Goal: Task Accomplishment & Management: Complete application form

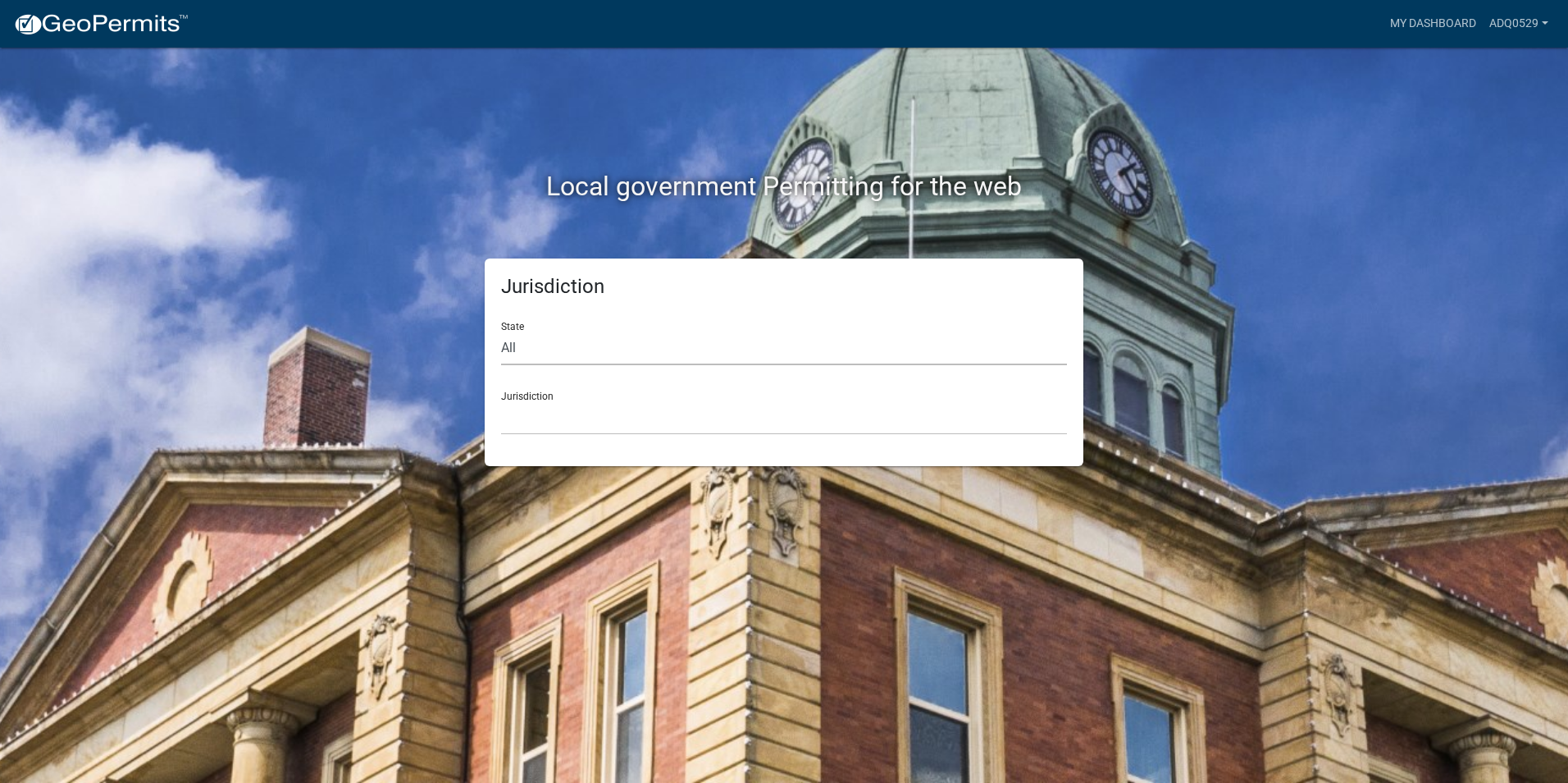
click at [640, 363] on select "All [US_STATE] [US_STATE] [US_STATE] [US_STATE] [US_STATE] [US_STATE] [US_STATE…" at bounding box center [784, 349] width 566 height 33
select select "[US_STATE]"
click at [501, 332] on select "All [US_STATE] [US_STATE] [US_STATE] [US_STATE] [US_STATE] [US_STATE] [US_STATE…" at bounding box center [784, 349] width 566 height 33
click at [567, 414] on select "[GEOGRAPHIC_DATA], [US_STATE] [GEOGRAPHIC_DATA], [US_STATE] [GEOGRAPHIC_DATA], …" at bounding box center [784, 419] width 566 height 33
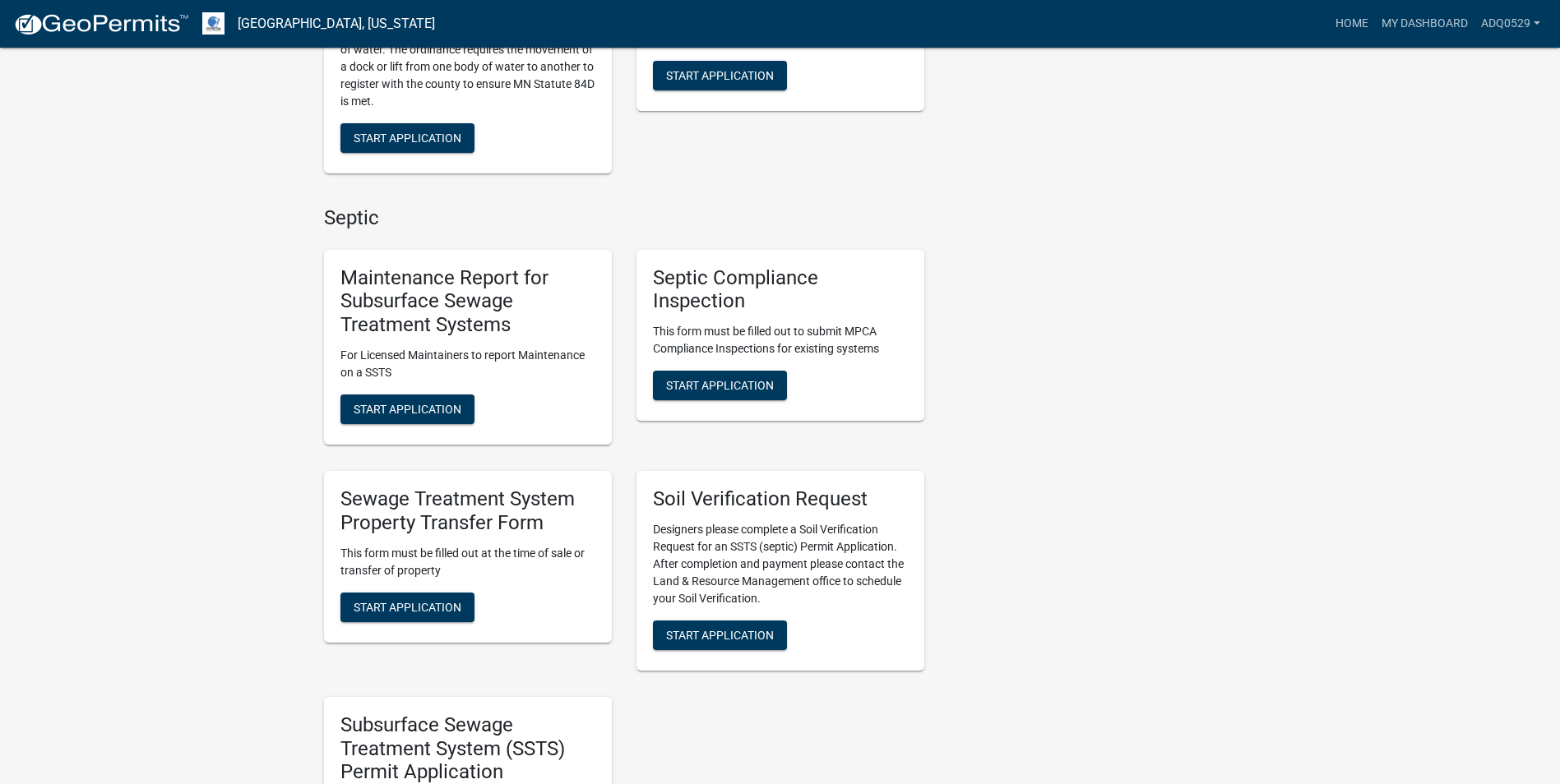
scroll to position [575, 0]
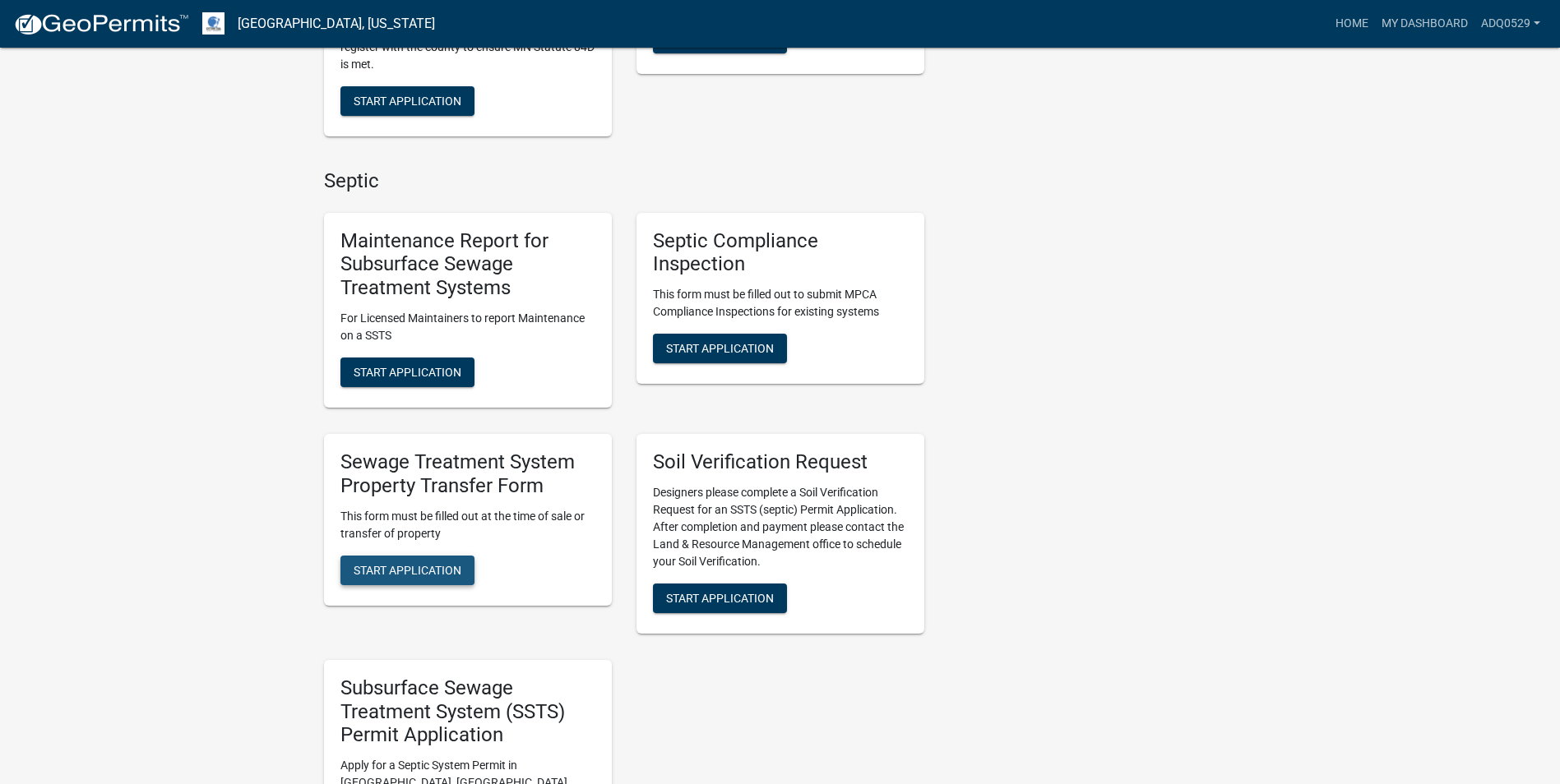
click at [453, 565] on span "Start Application" at bounding box center [407, 569] width 108 height 13
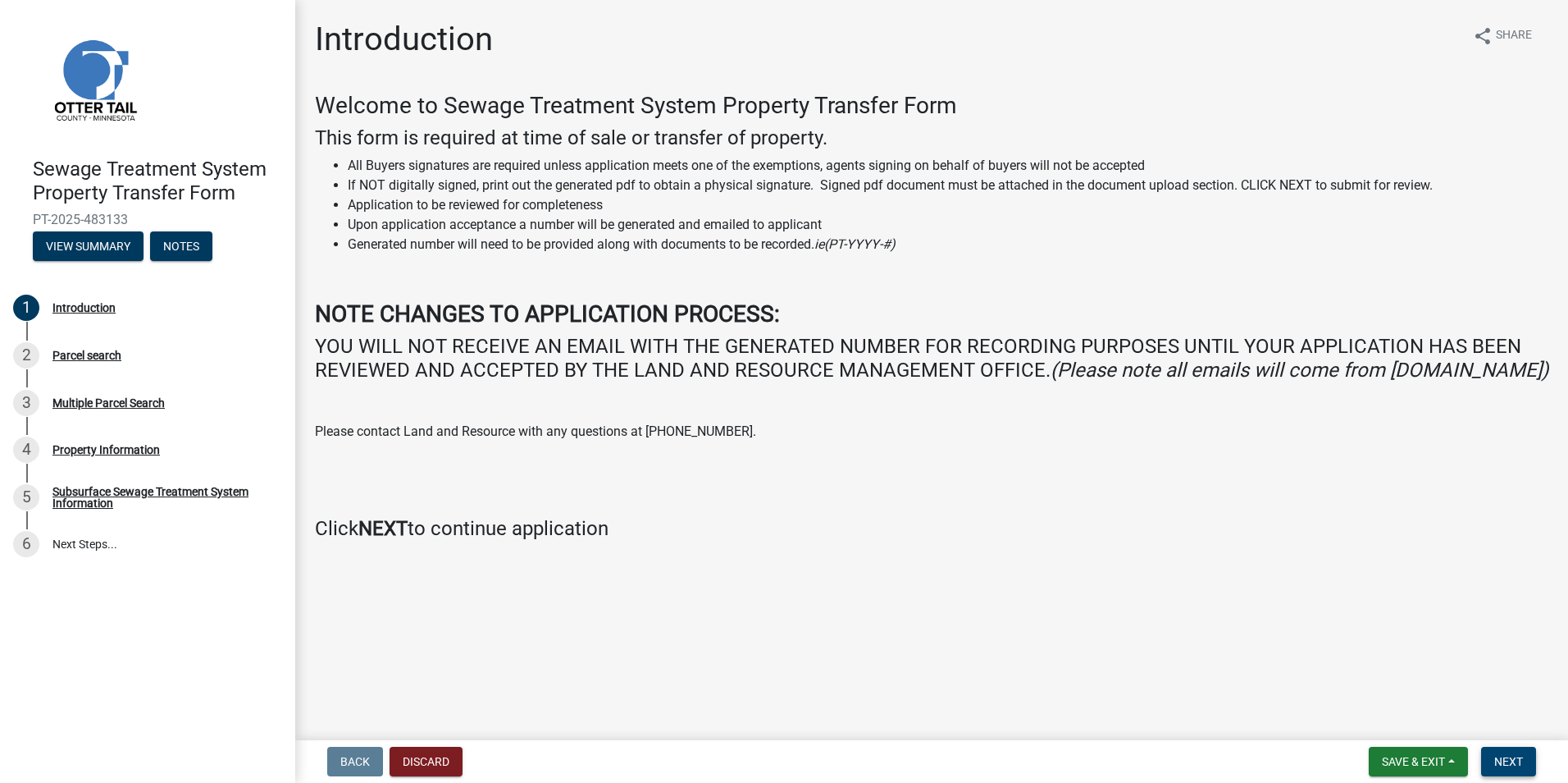
click at [1519, 763] on span "Next" at bounding box center [1508, 761] width 29 height 13
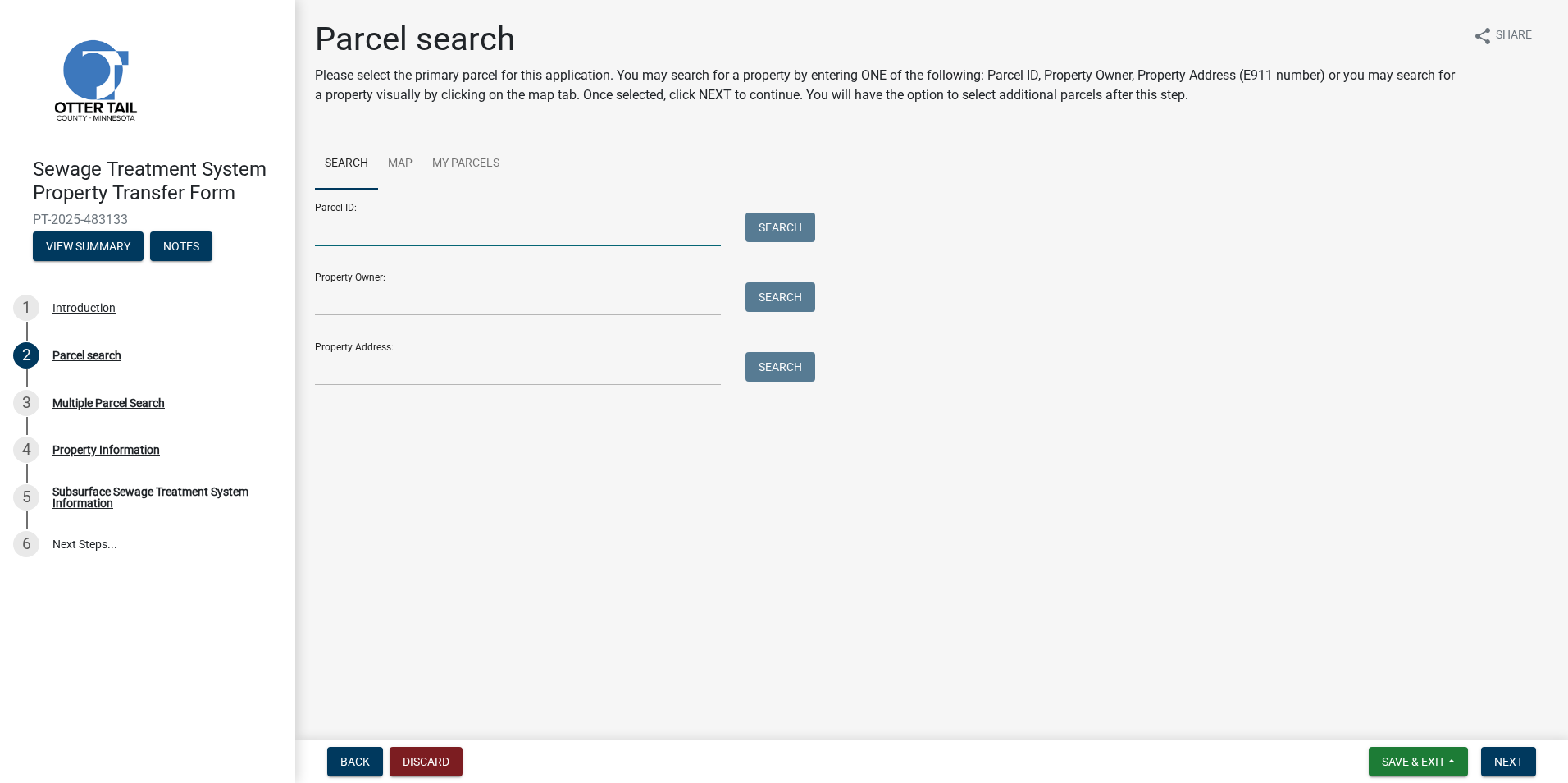
click at [349, 227] on input "Parcel ID:" at bounding box center [518, 229] width 407 height 33
type input "16000230133006"
click at [790, 228] on button "Search" at bounding box center [781, 228] width 70 height 30
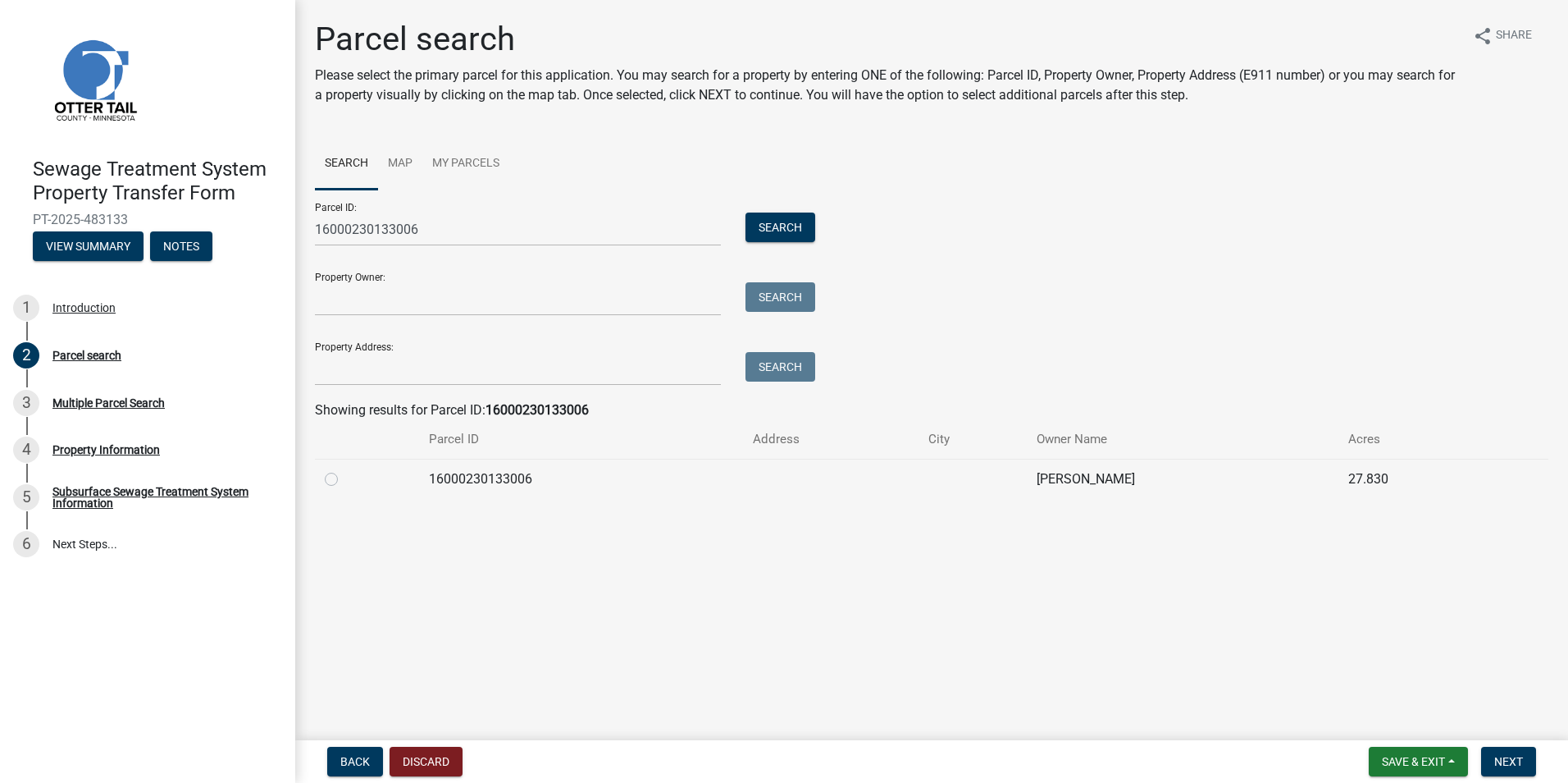
click at [345, 470] on label at bounding box center [345, 470] width 0 height 0
click at [345, 481] on input "radio" at bounding box center [349, 475] width 11 height 11
radio input "true"
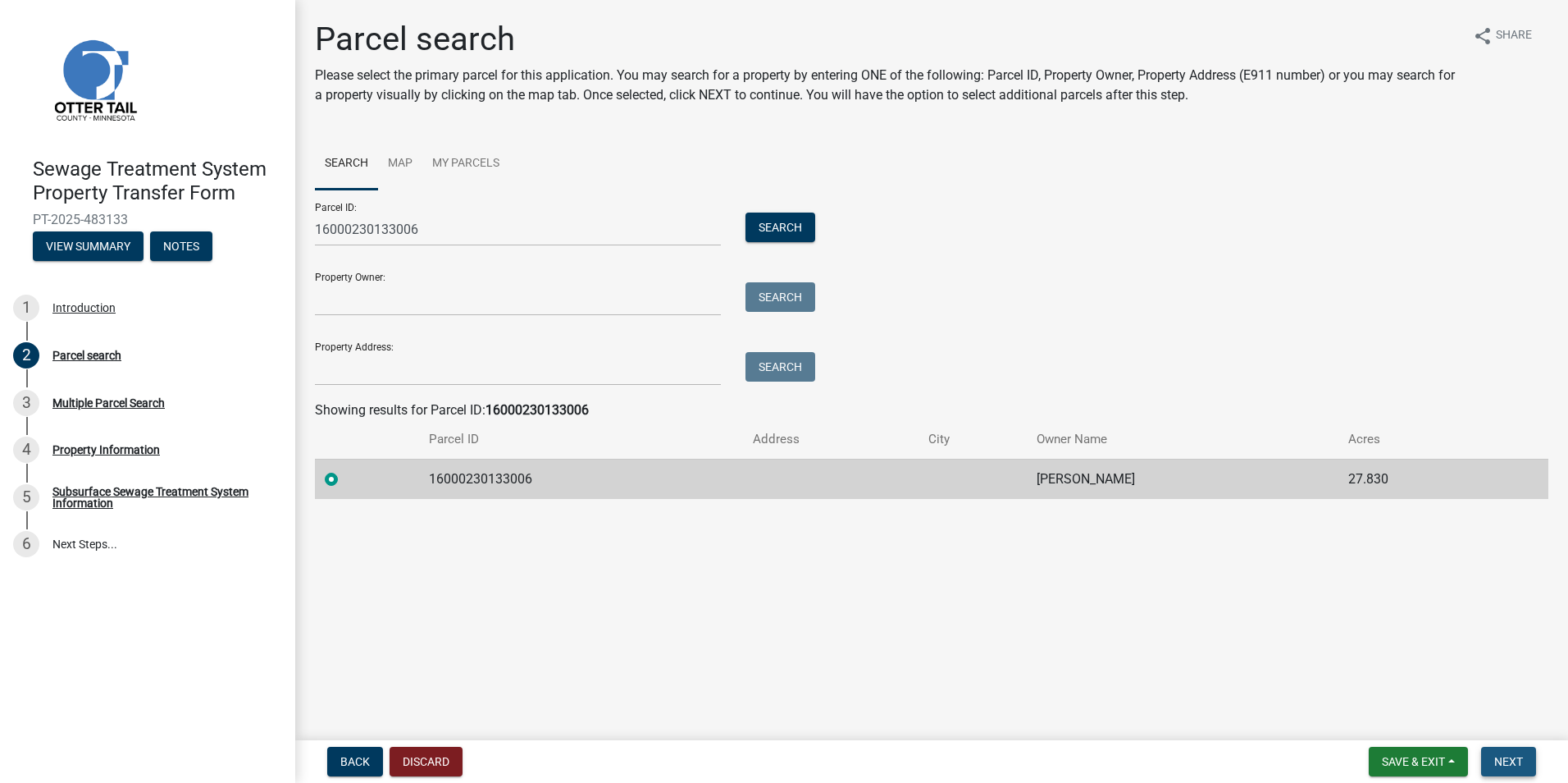
drag, startPoint x: 1506, startPoint y: 758, endPoint x: 1492, endPoint y: 766, distance: 16.1
click at [1507, 758] on span "Next" at bounding box center [1508, 761] width 29 height 13
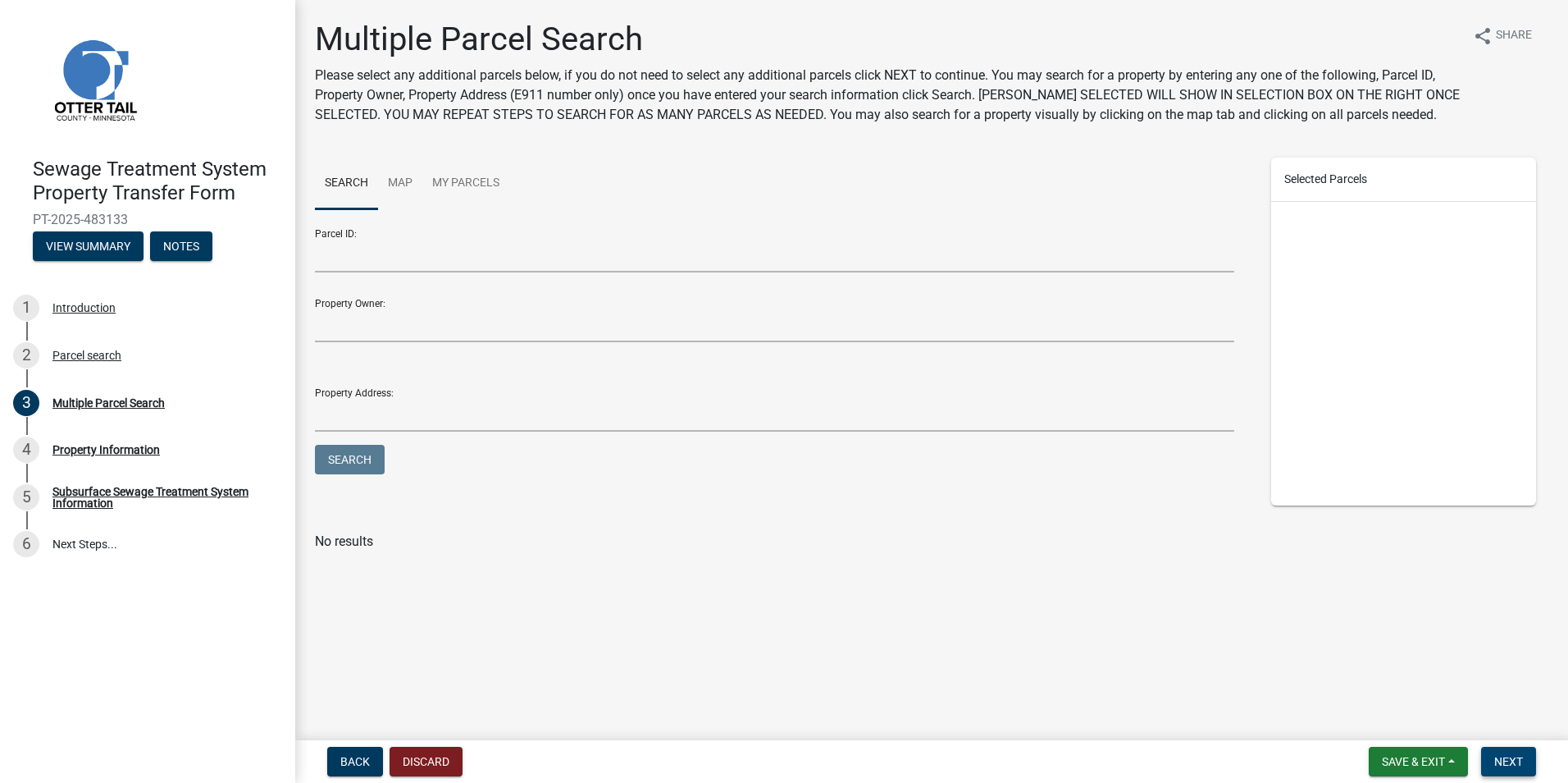
click at [1515, 767] on span "Next" at bounding box center [1508, 761] width 29 height 13
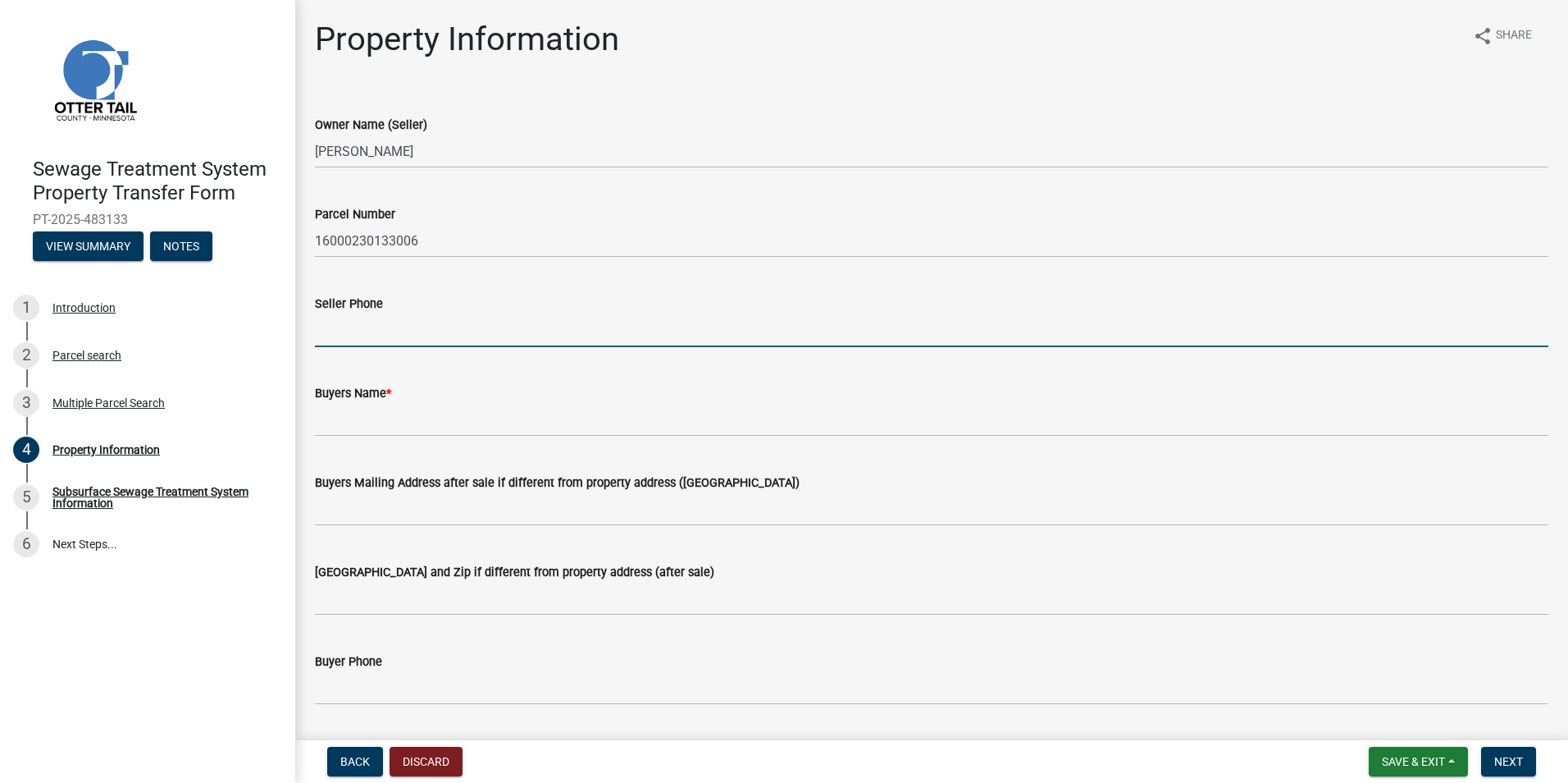
click at [384, 335] on input "Seller Phone" at bounding box center [931, 330] width 1233 height 33
type input "7012615152"
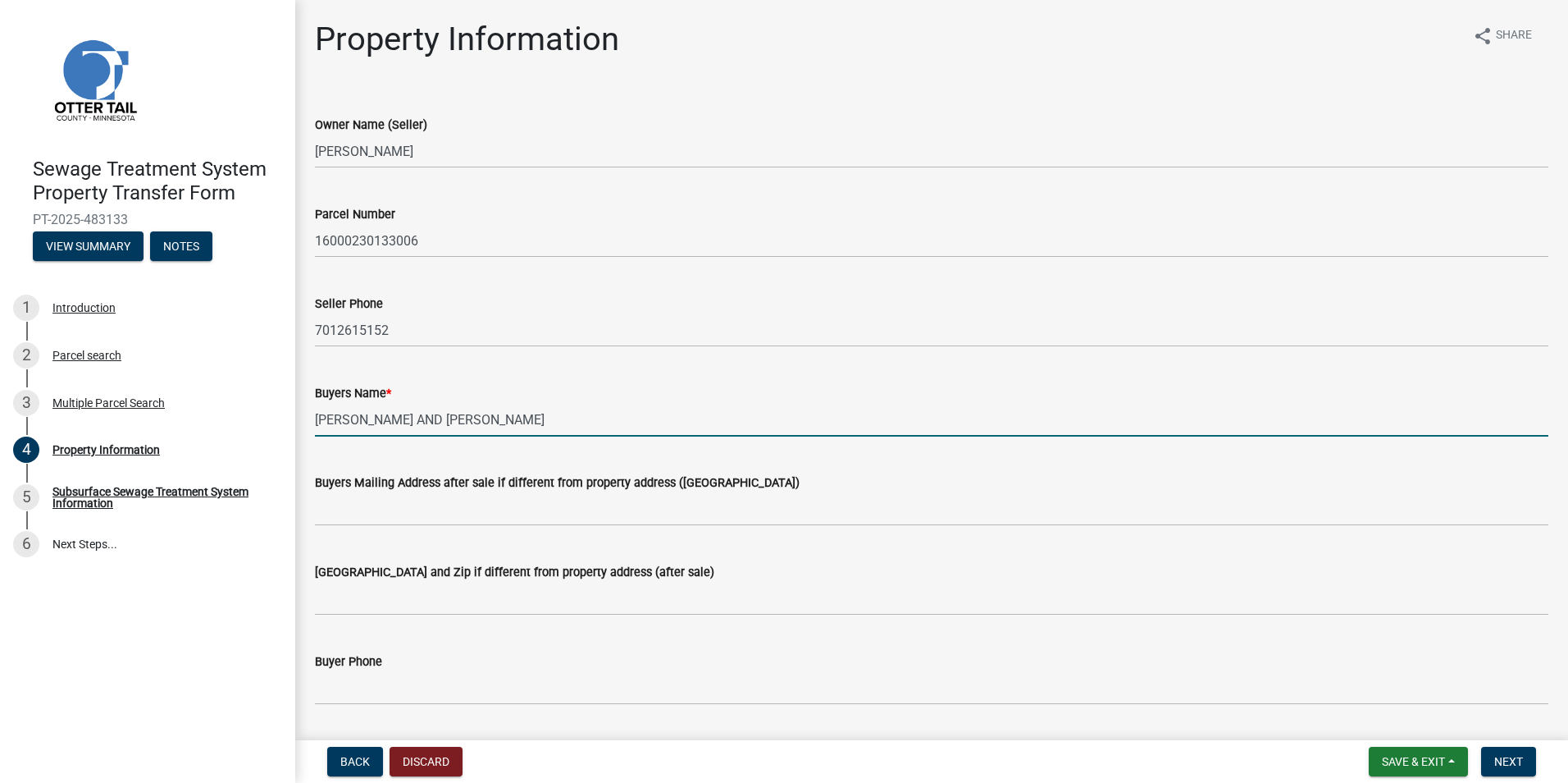
drag, startPoint x: 510, startPoint y: 420, endPoint x: 631, endPoint y: 429, distance: 121.3
click at [510, 420] on input "[PERSON_NAME] AND [PERSON_NAME]" at bounding box center [931, 420] width 1233 height 33
type input "[PERSON_NAME] AND [PERSON_NAME]"
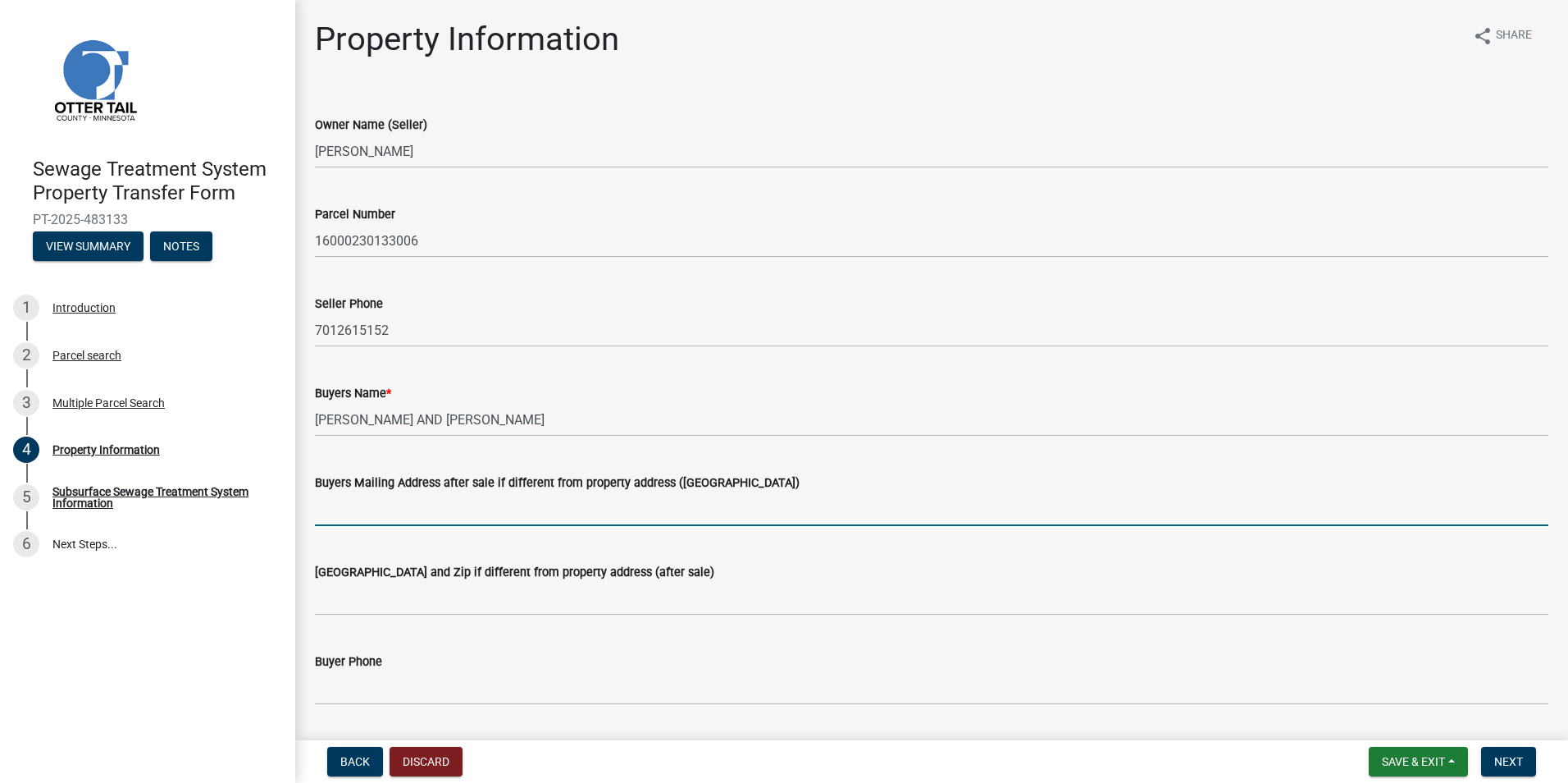
click at [433, 514] on input "Buyers Mailing Address after sale if different from property address ([GEOGRAPH…" at bounding box center [931, 509] width 1233 height 33
type input "[STREET_ADDRESS]"
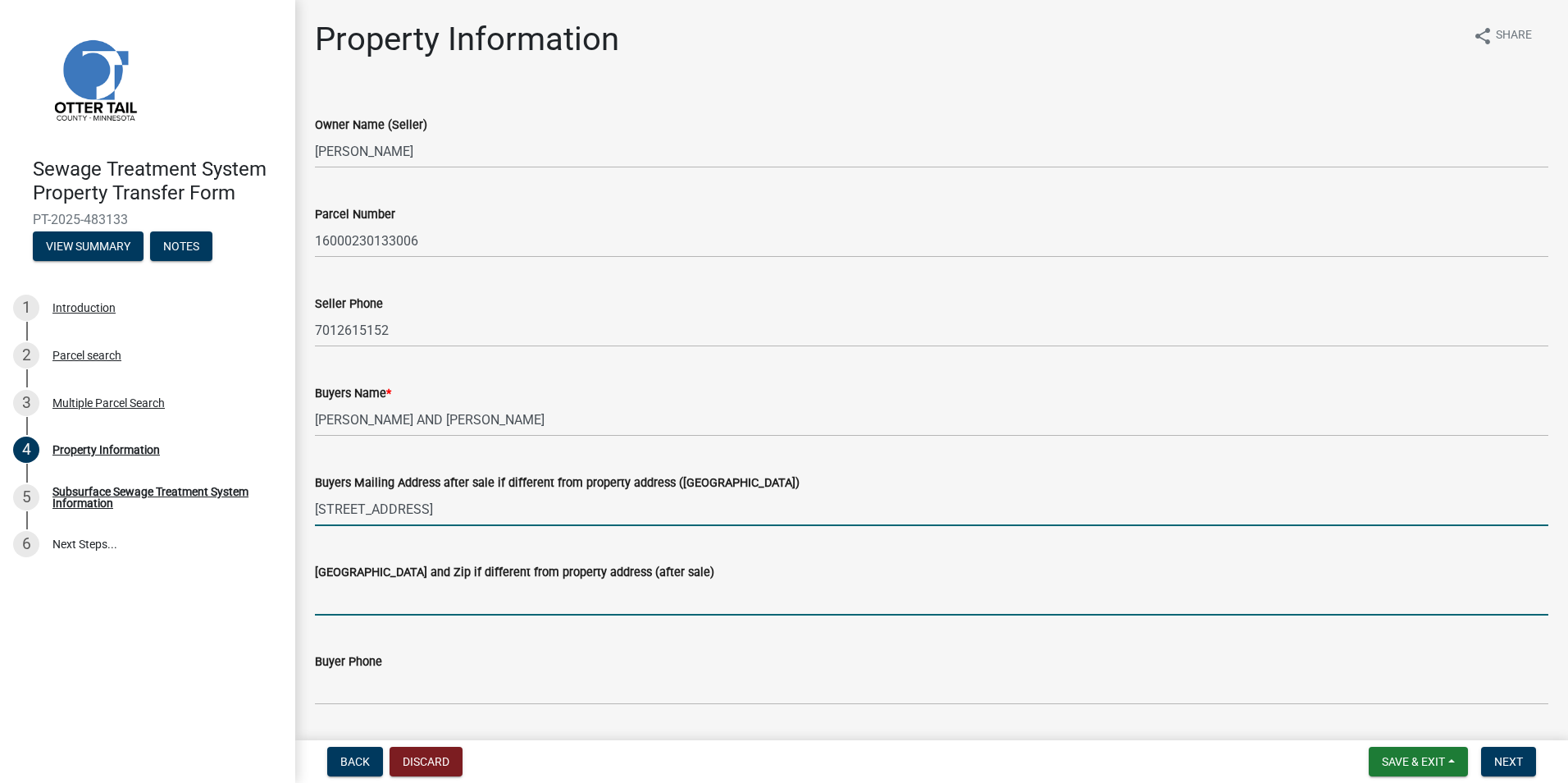
click at [454, 604] on input "[GEOGRAPHIC_DATA] and Zip if different from property address (after sale)" at bounding box center [931, 599] width 1233 height 33
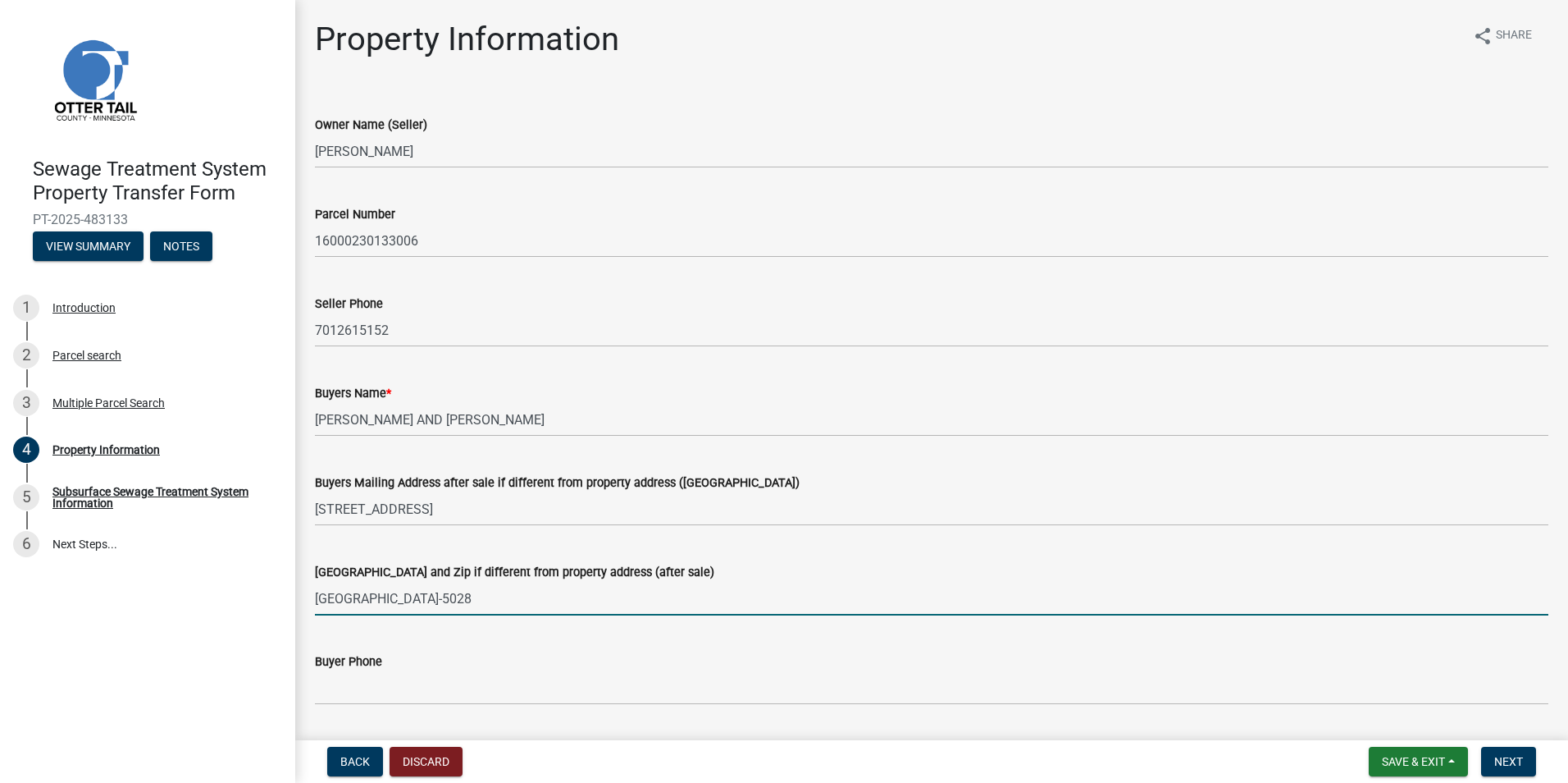
type input "[GEOGRAPHIC_DATA]-5028"
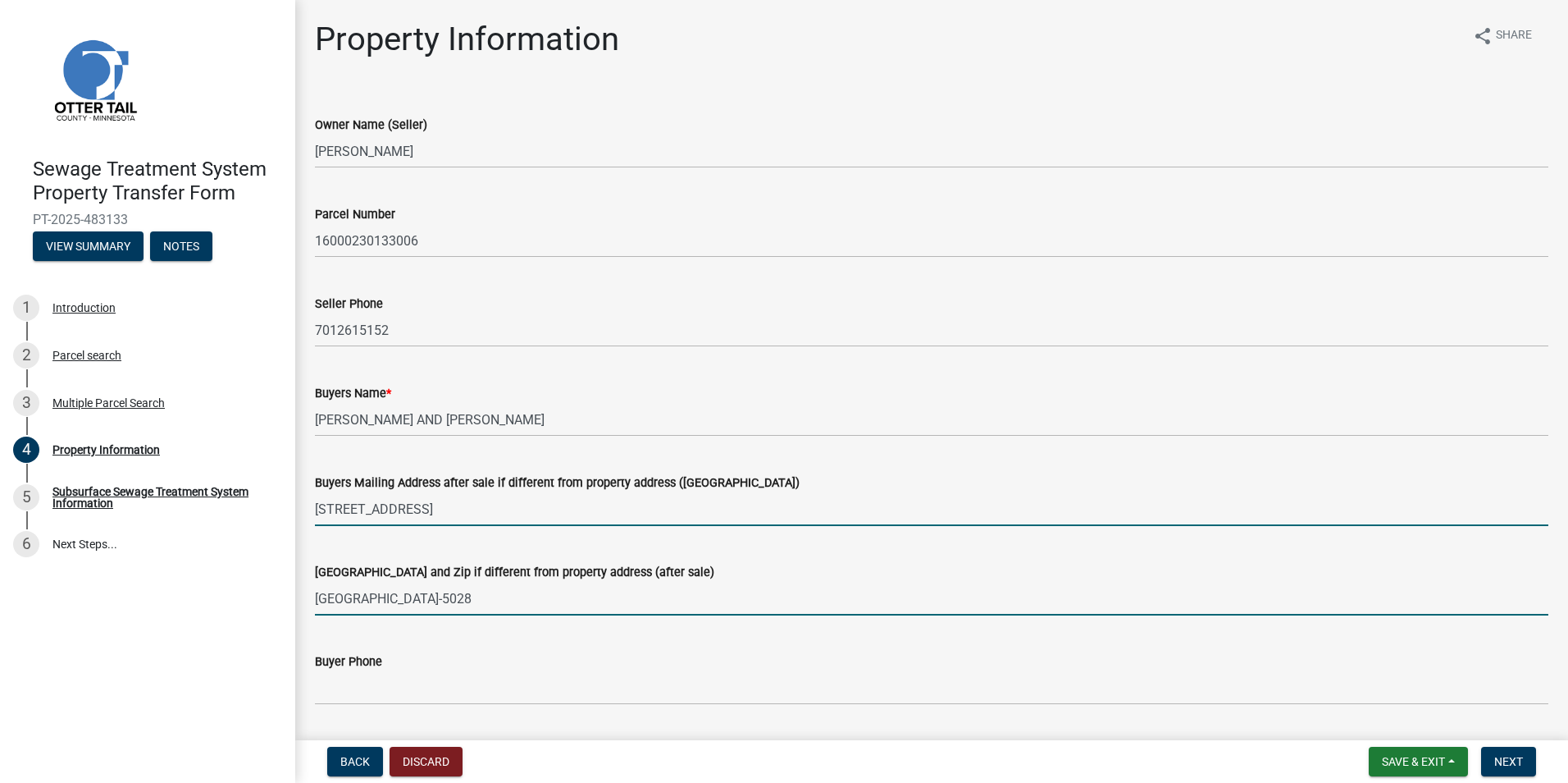
click at [765, 525] on input "[STREET_ADDRESS]" at bounding box center [931, 509] width 1233 height 33
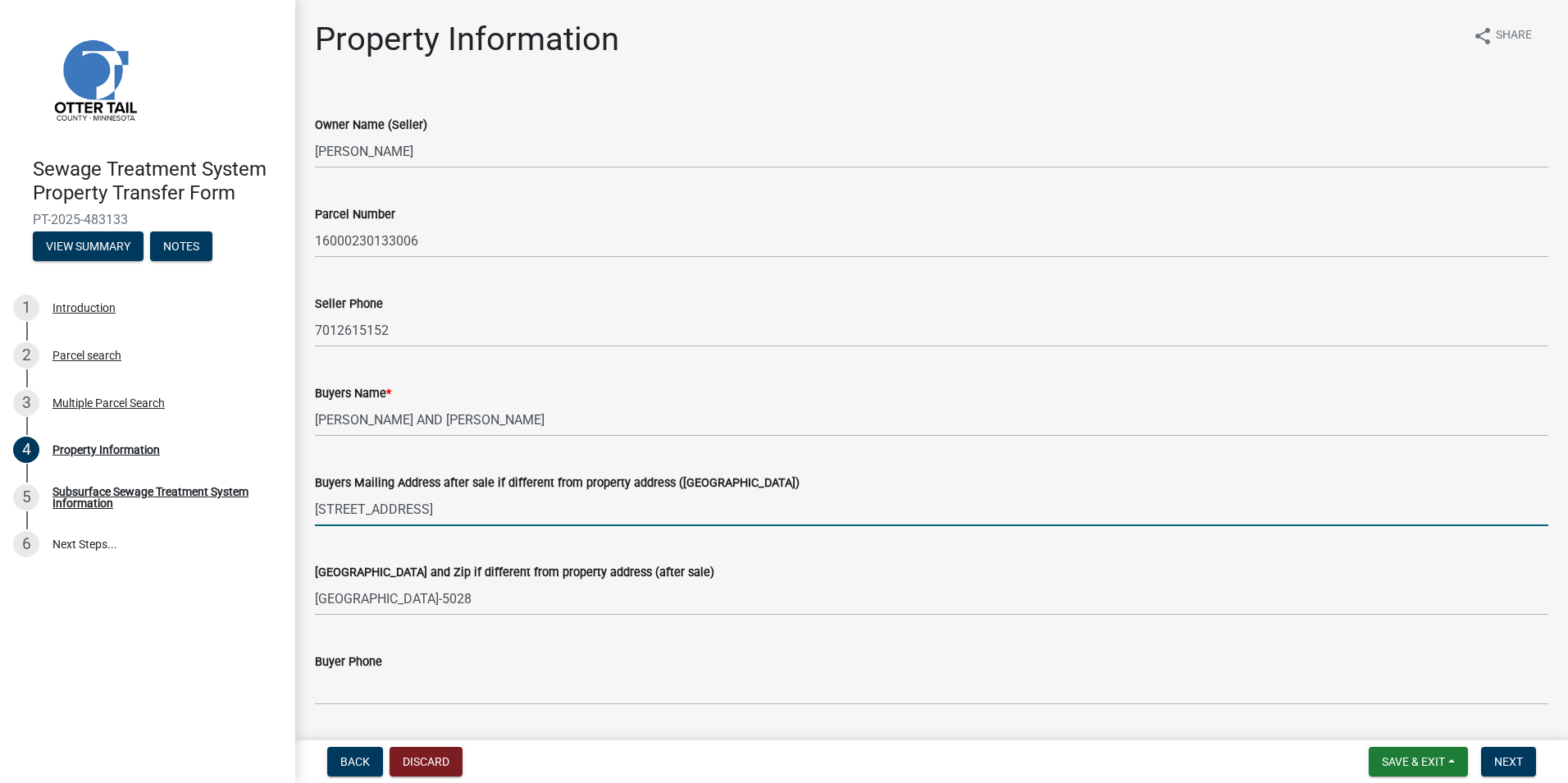
type input "[STREET_ADDRESS]"
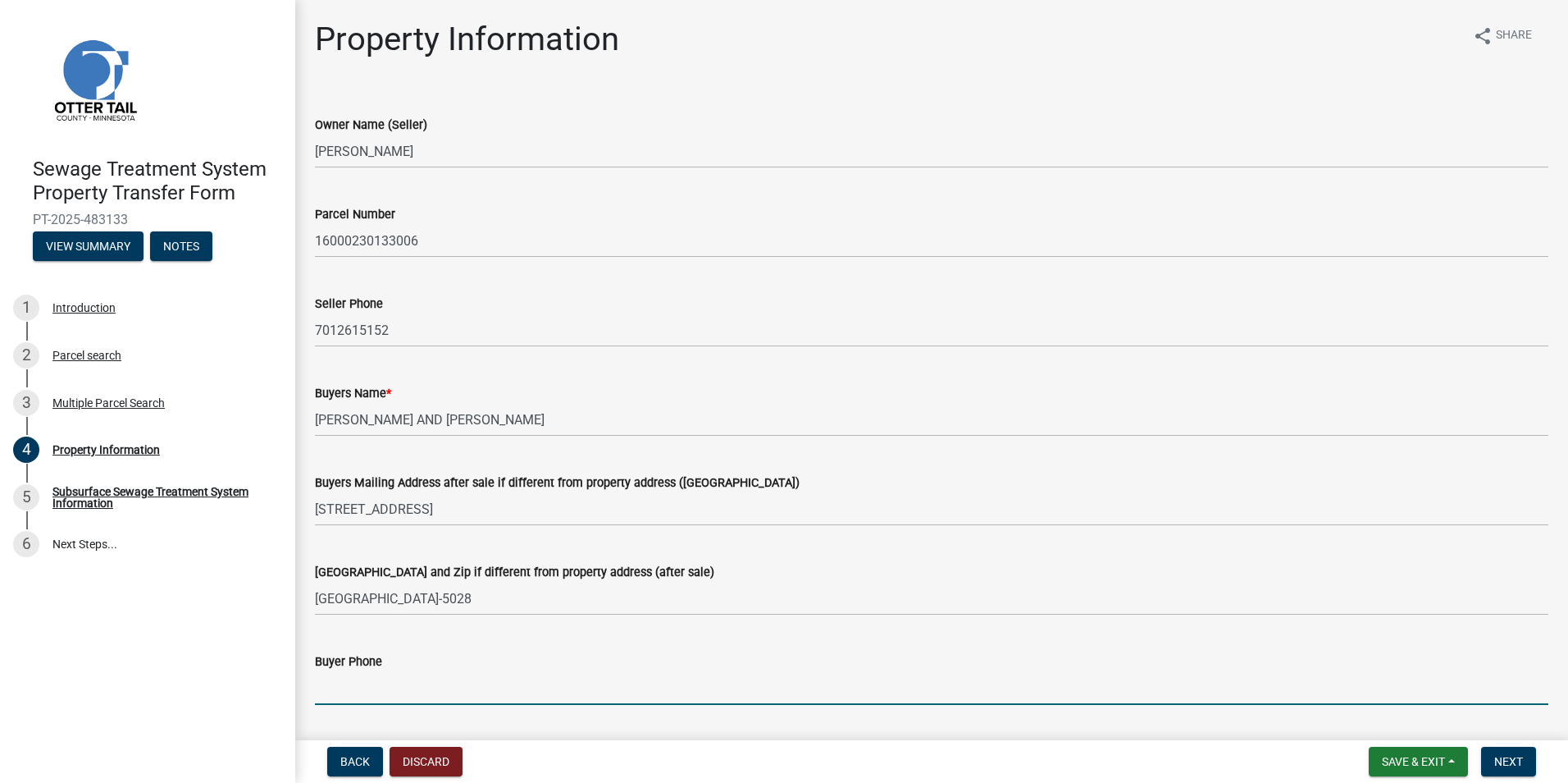
click at [436, 680] on input "Buyer Phone" at bounding box center [931, 688] width 1233 height 33
type input "7012615152"
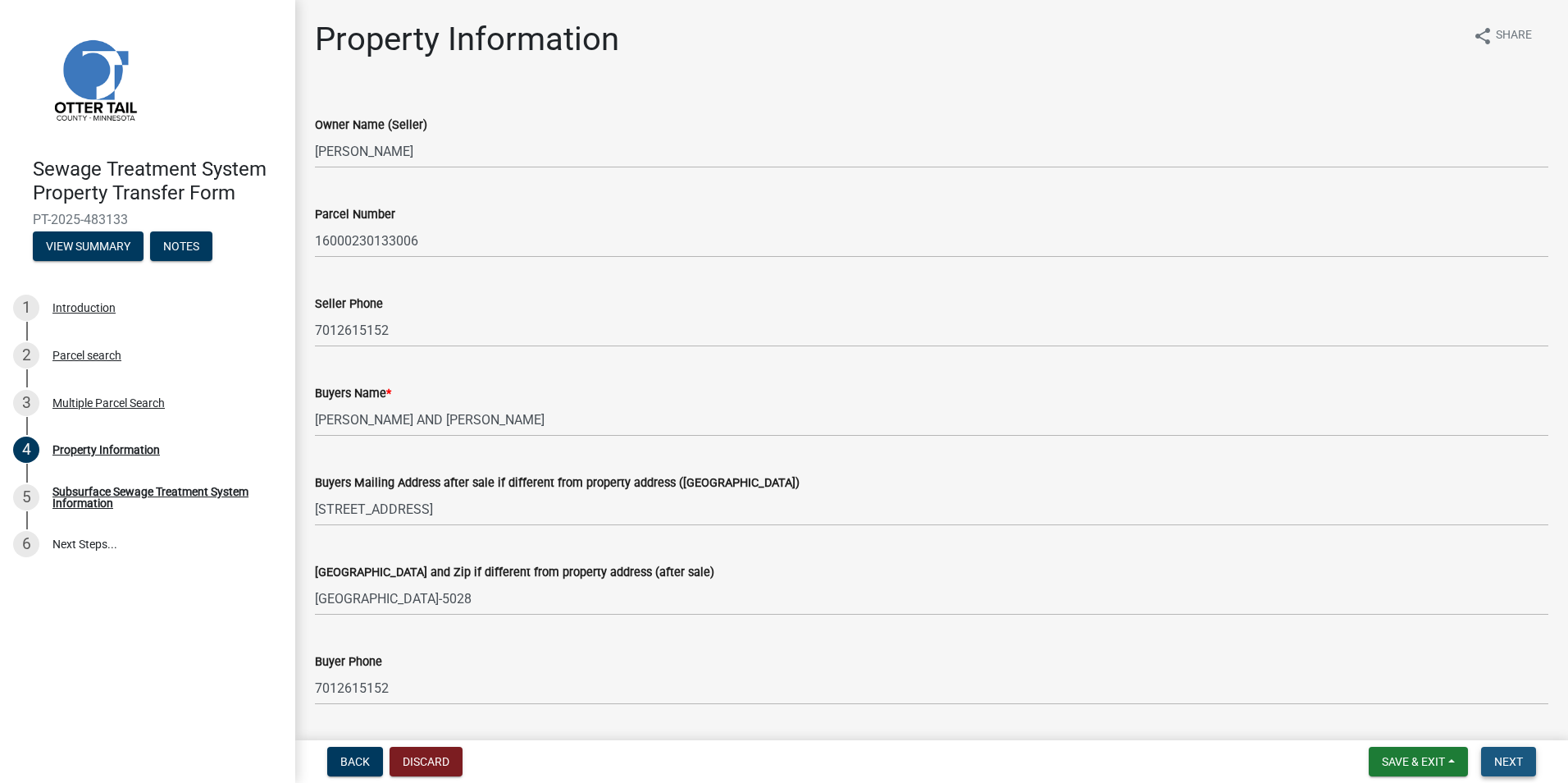
click at [1517, 762] on span "Next" at bounding box center [1508, 761] width 29 height 13
click at [1519, 762] on span "Next" at bounding box center [1508, 761] width 29 height 13
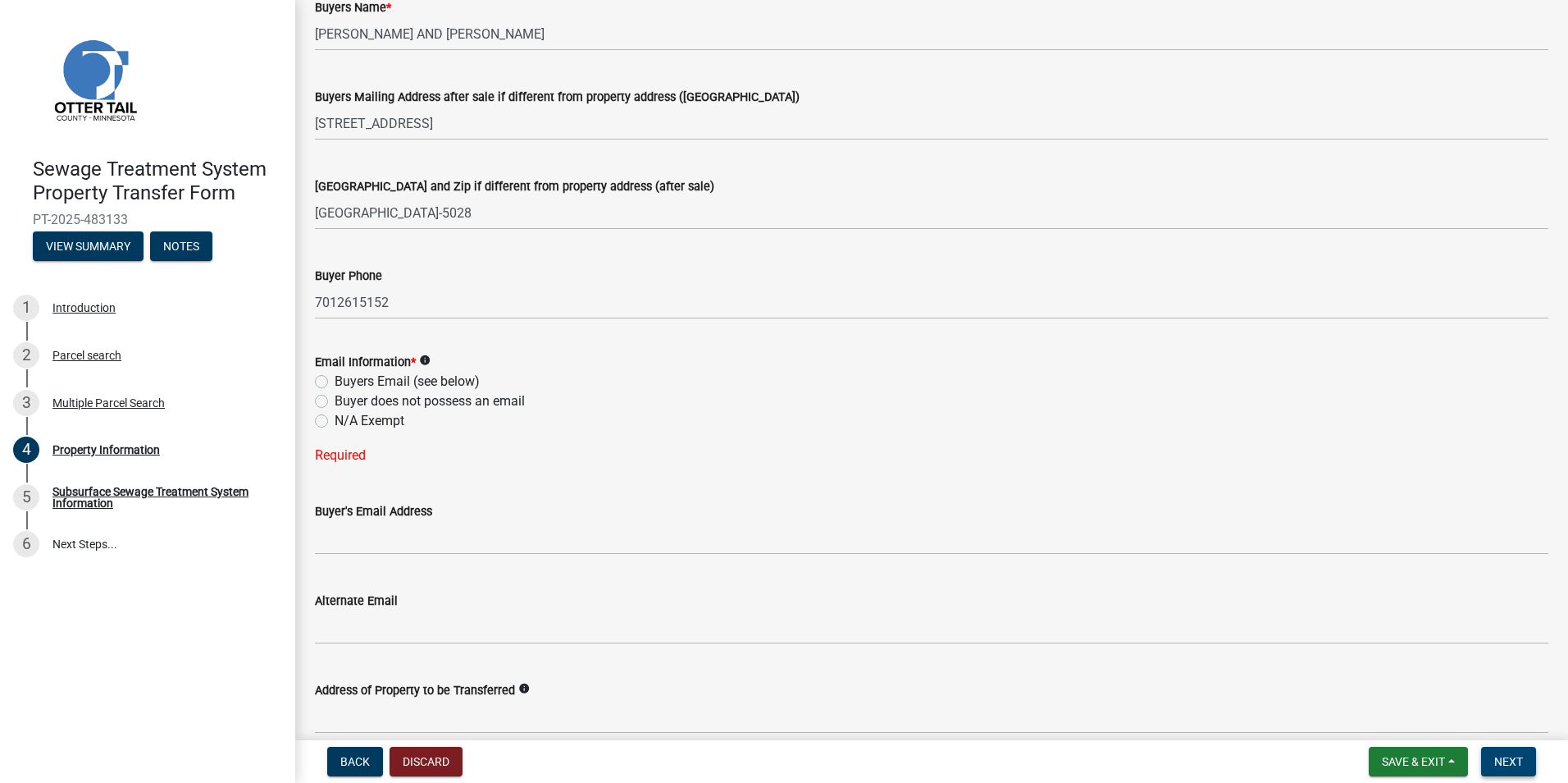
scroll to position [492, 0]
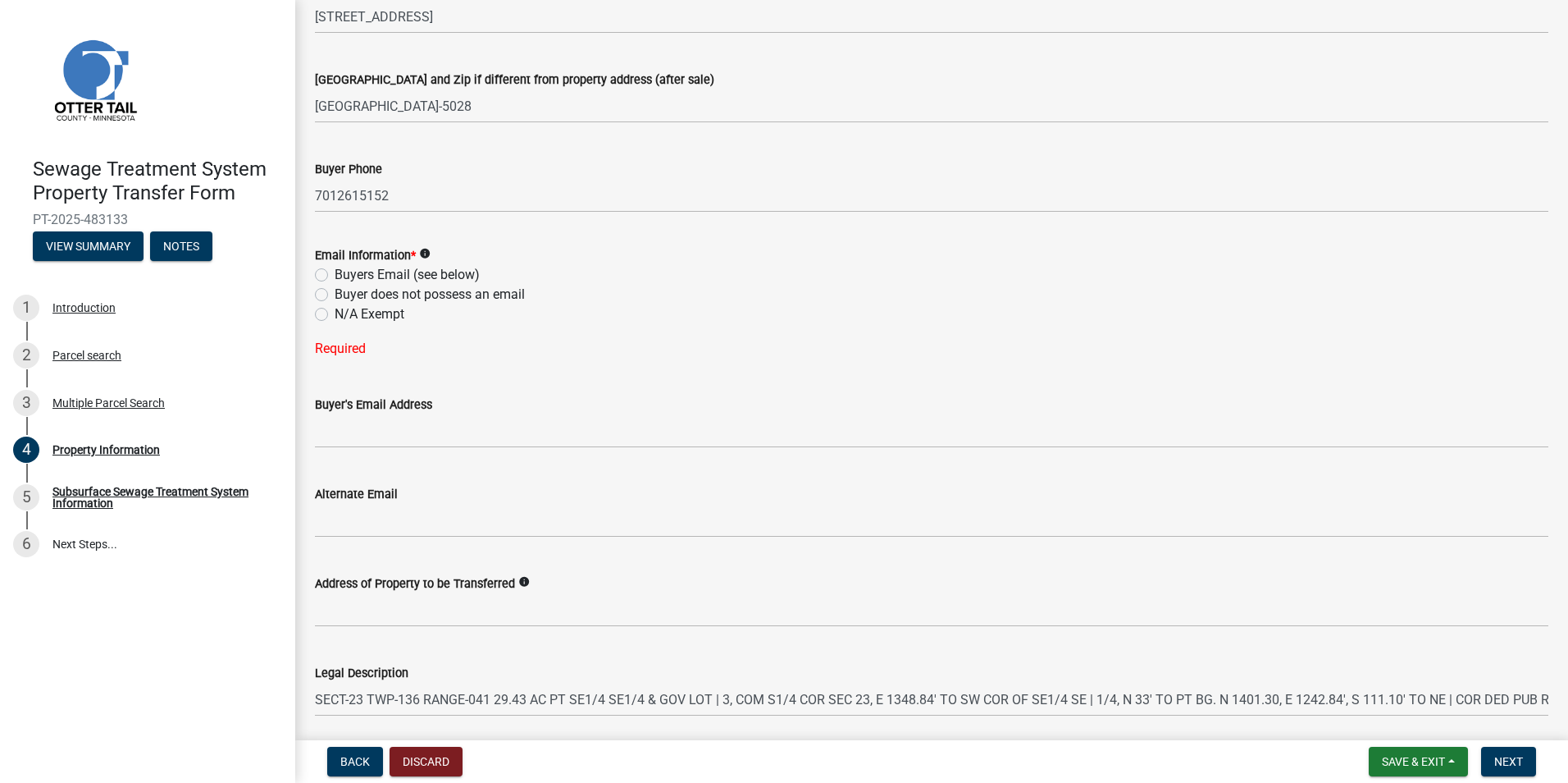
click at [335, 274] on label "Buyers Email (see below)" at bounding box center [408, 275] width 146 height 20
click at [335, 274] on input "Buyers Email (see below)" at bounding box center [340, 270] width 11 height 11
radio input "true"
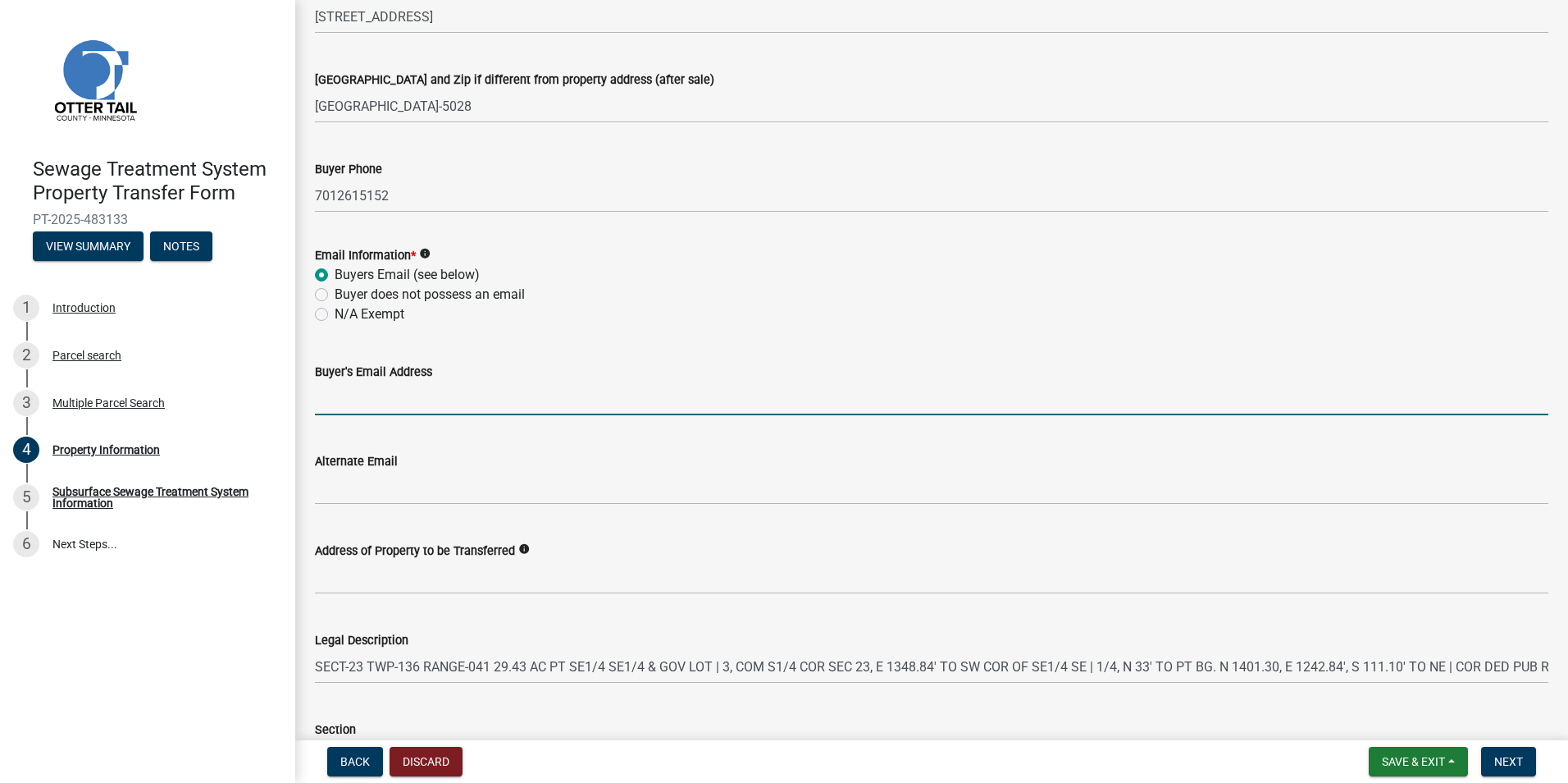
click at [373, 397] on input "Buyer's Email Address" at bounding box center [931, 399] width 1233 height 33
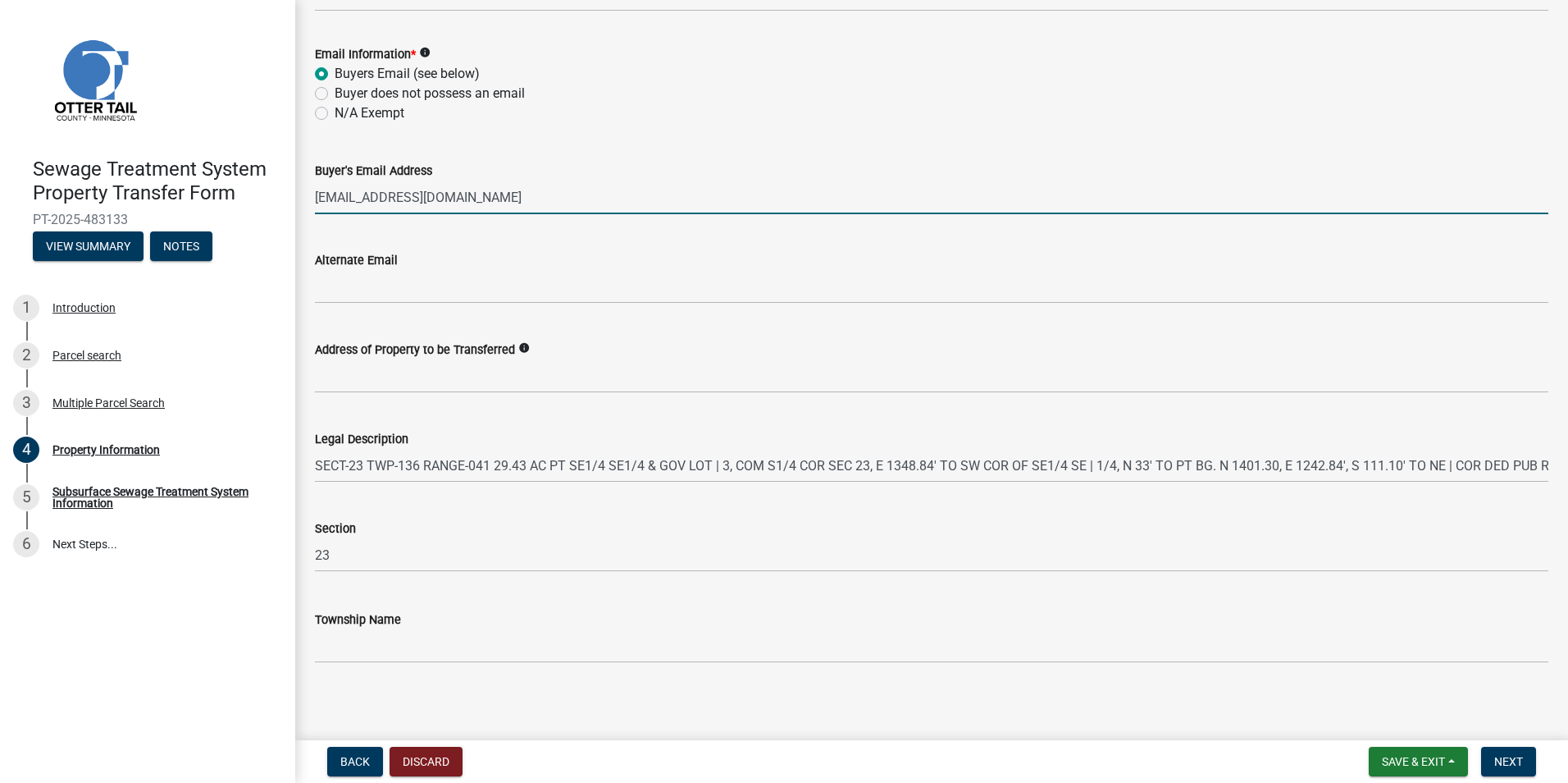
scroll to position [700, 0]
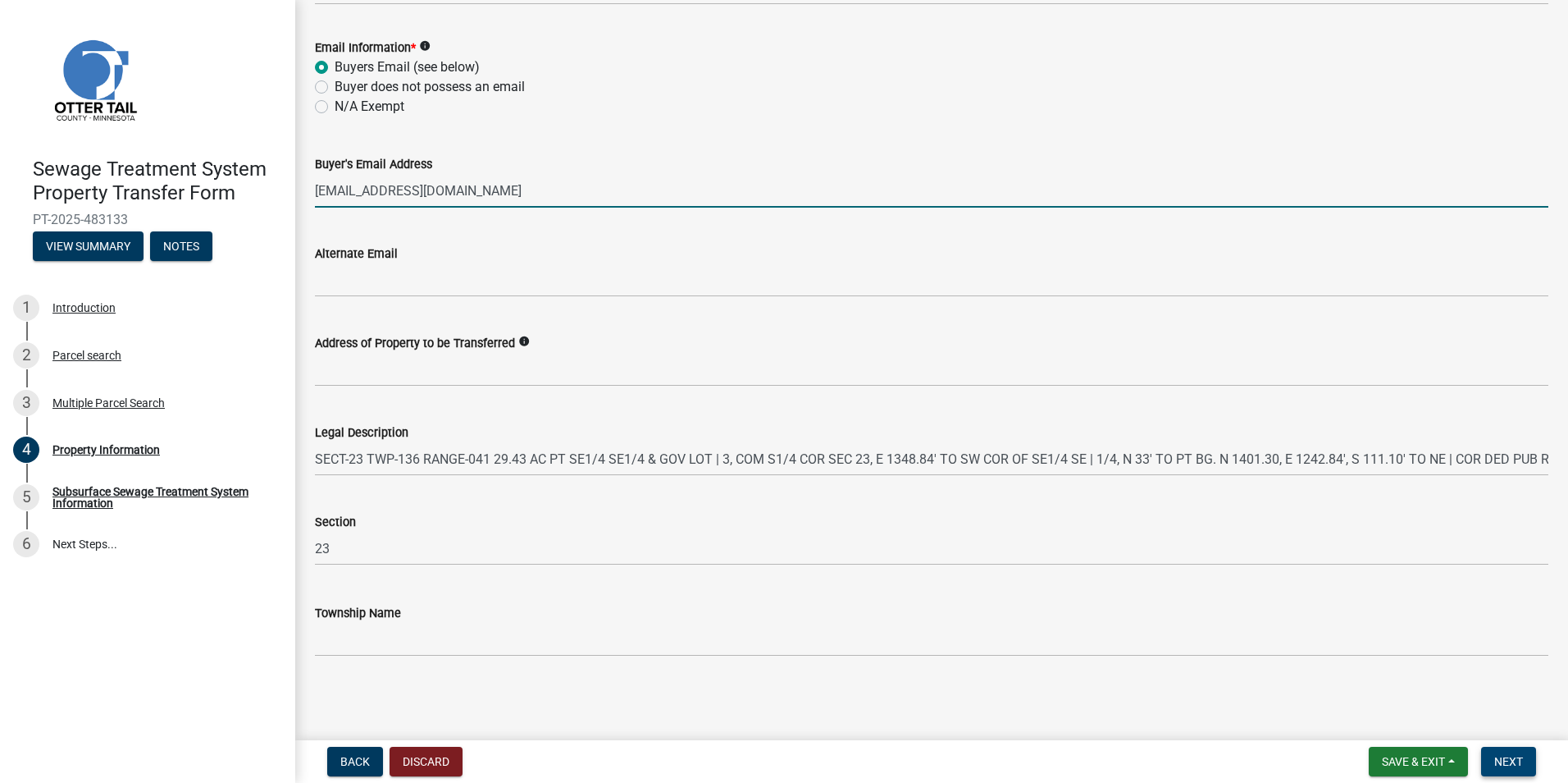
type input "[EMAIL_ADDRESS][DOMAIN_NAME]"
click at [1517, 758] on span "Next" at bounding box center [1508, 761] width 29 height 13
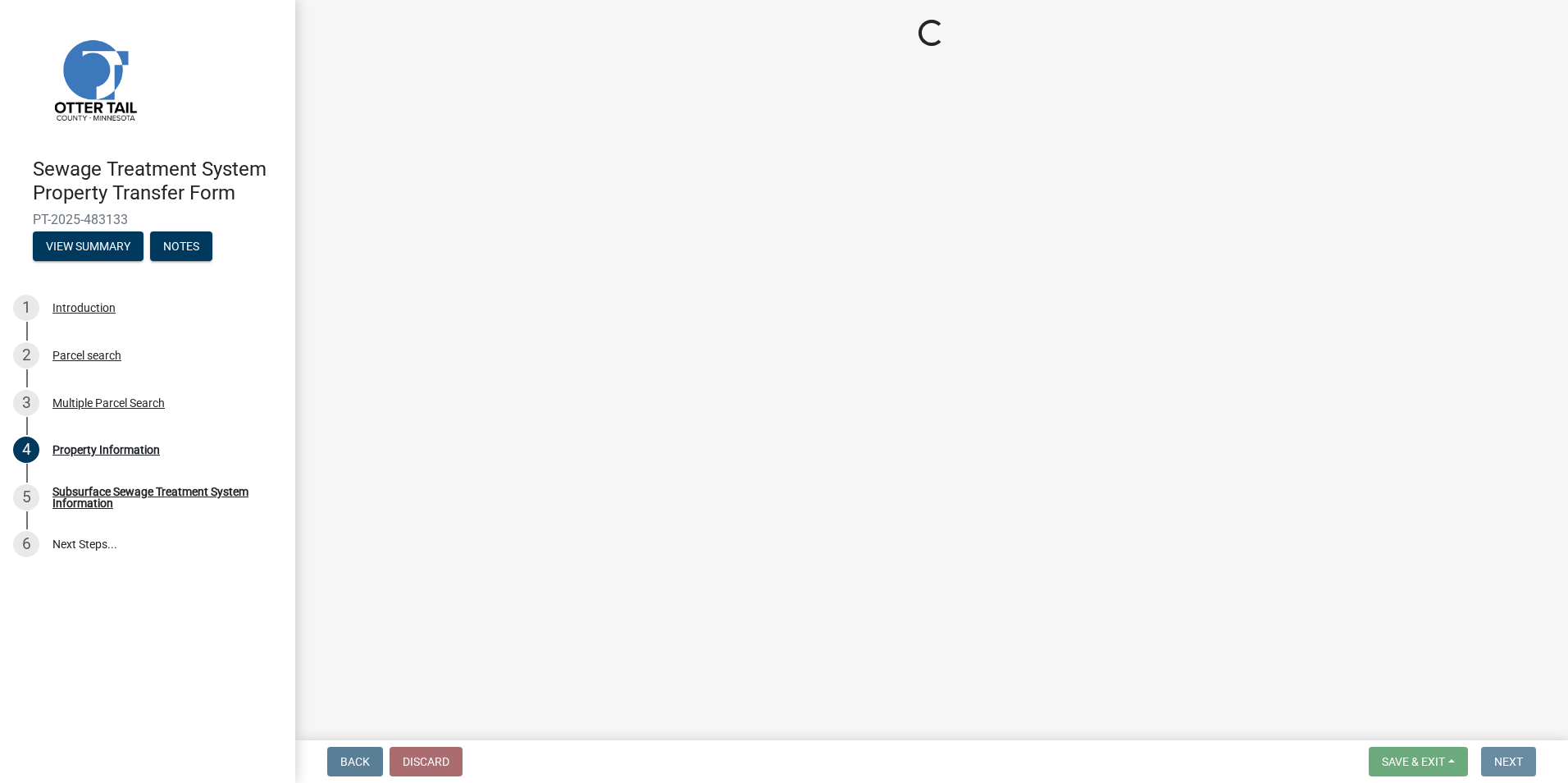
scroll to position [0, 0]
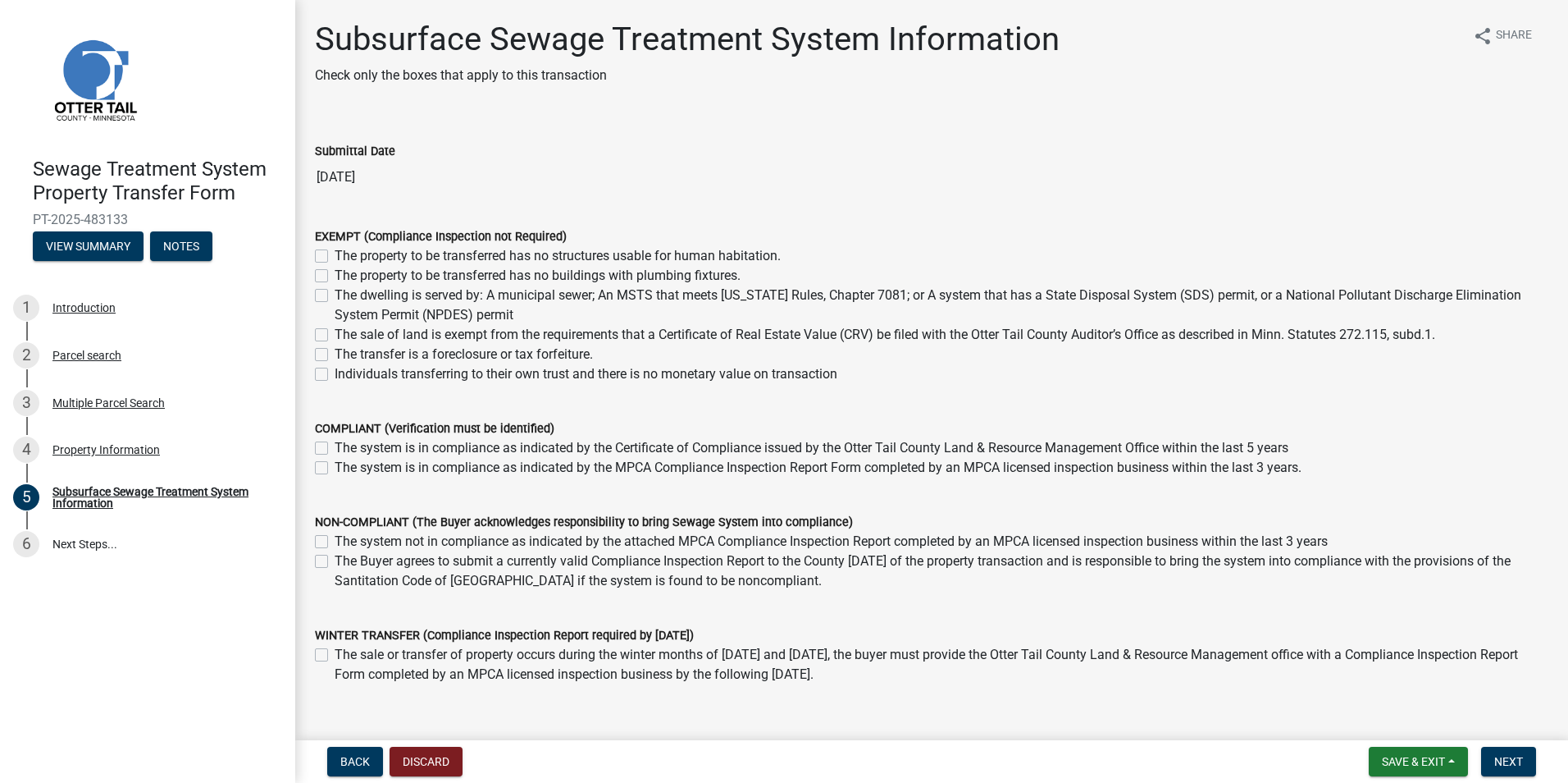
drag, startPoint x: 318, startPoint y: 337, endPoint x: 328, endPoint y: 343, distance: 11.7
click at [335, 337] on label "The sale of land is exempt from the requirements that a Certificate of Real Est…" at bounding box center [885, 335] width 1100 height 20
click at [335, 336] on input "The sale of land is exempt from the requirements that a Certificate of Real Est…" at bounding box center [340, 330] width 11 height 11
checkbox input "true"
checkbox input "false"
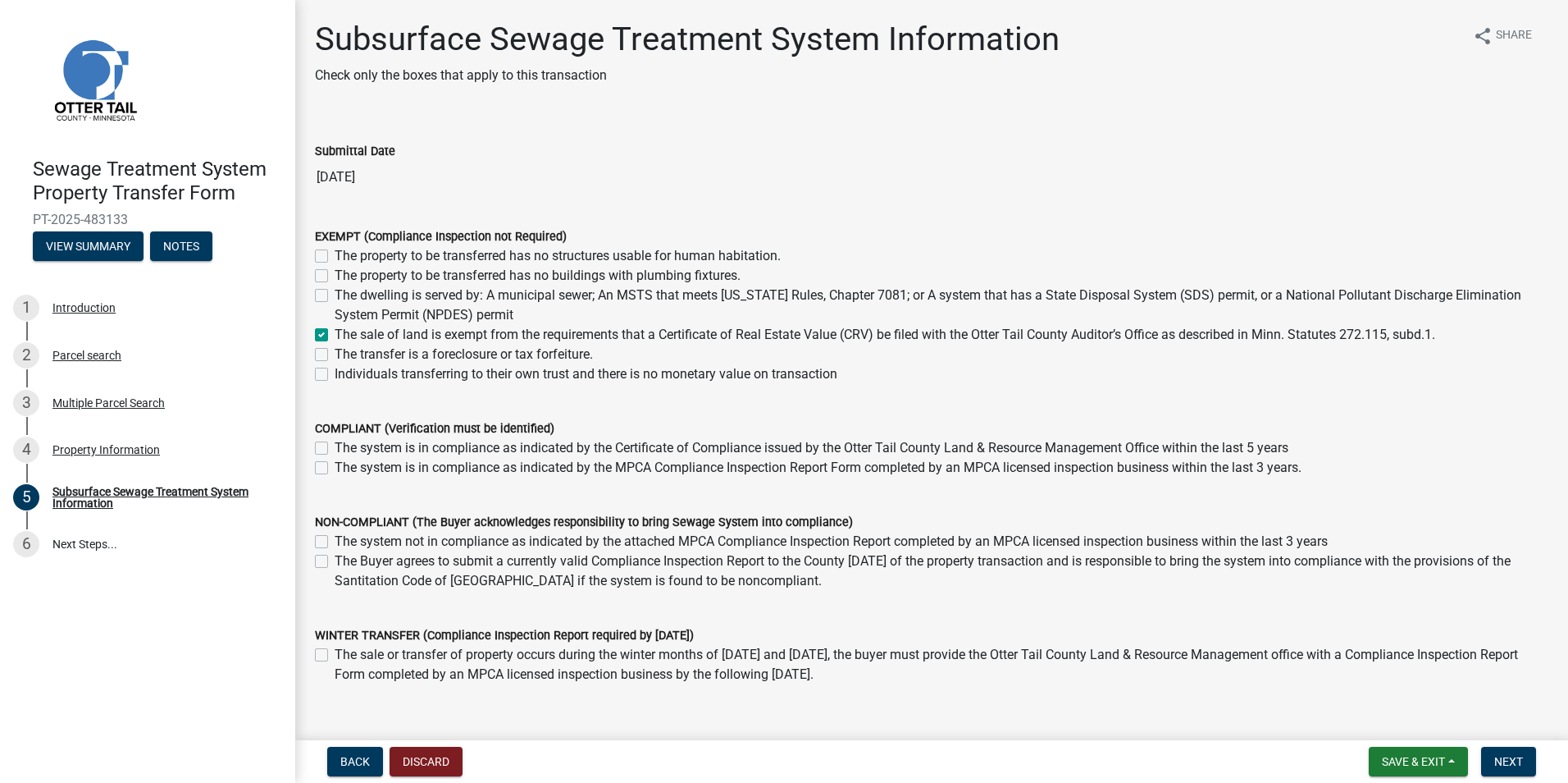
checkbox input "false"
checkbox input "true"
checkbox input "false"
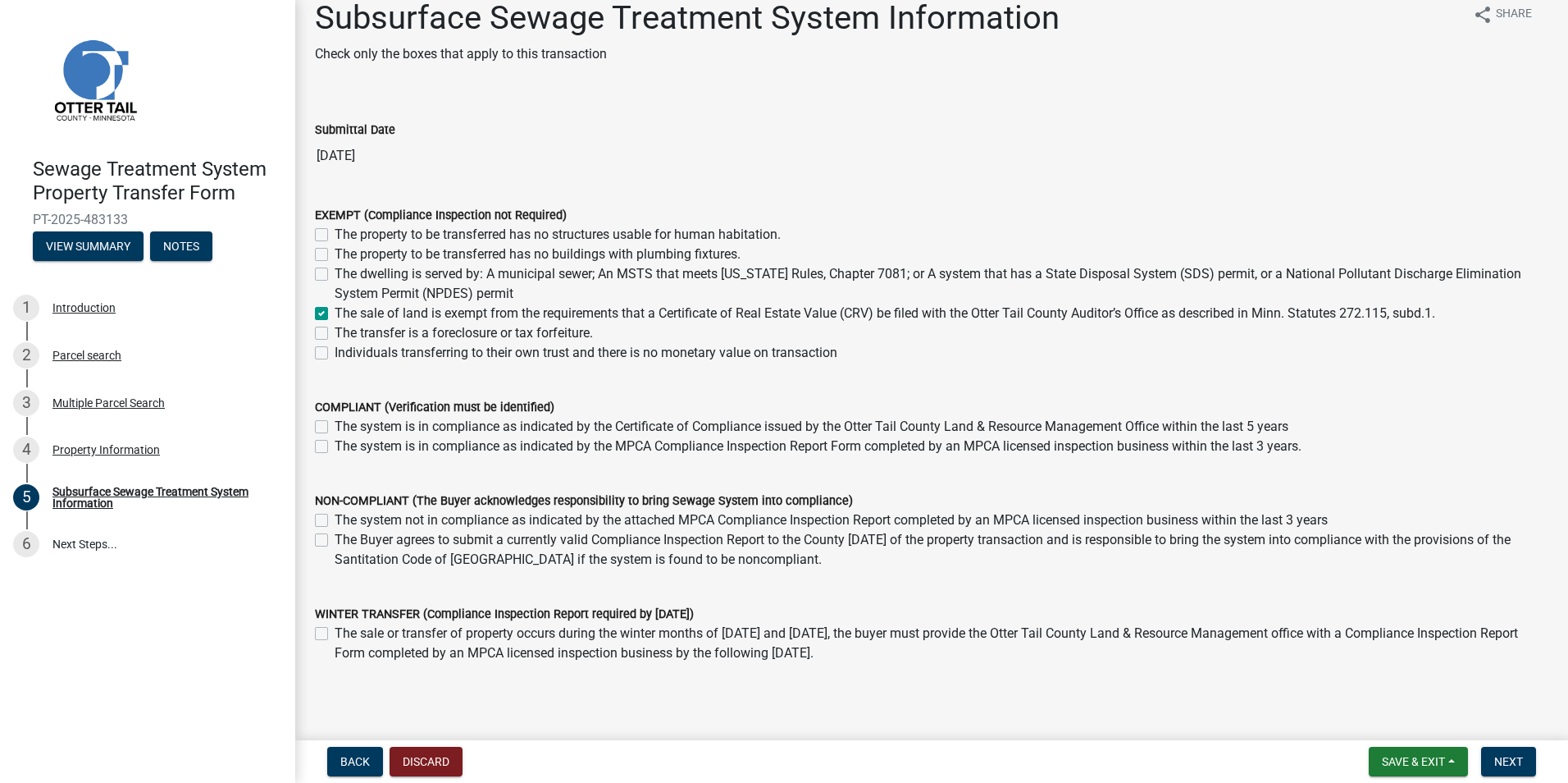
scroll to position [82, 0]
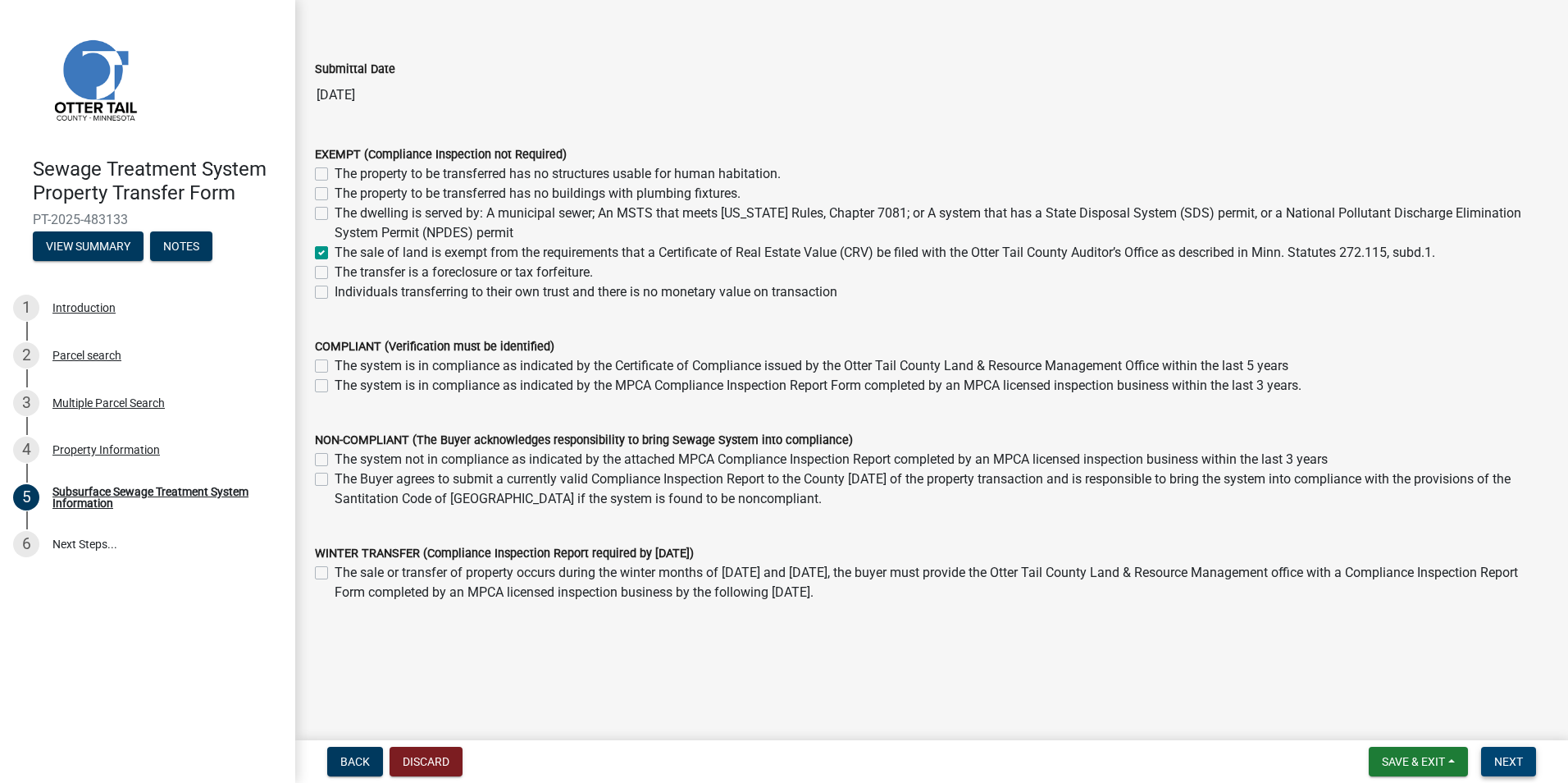
click at [1510, 761] on span "Next" at bounding box center [1508, 761] width 29 height 13
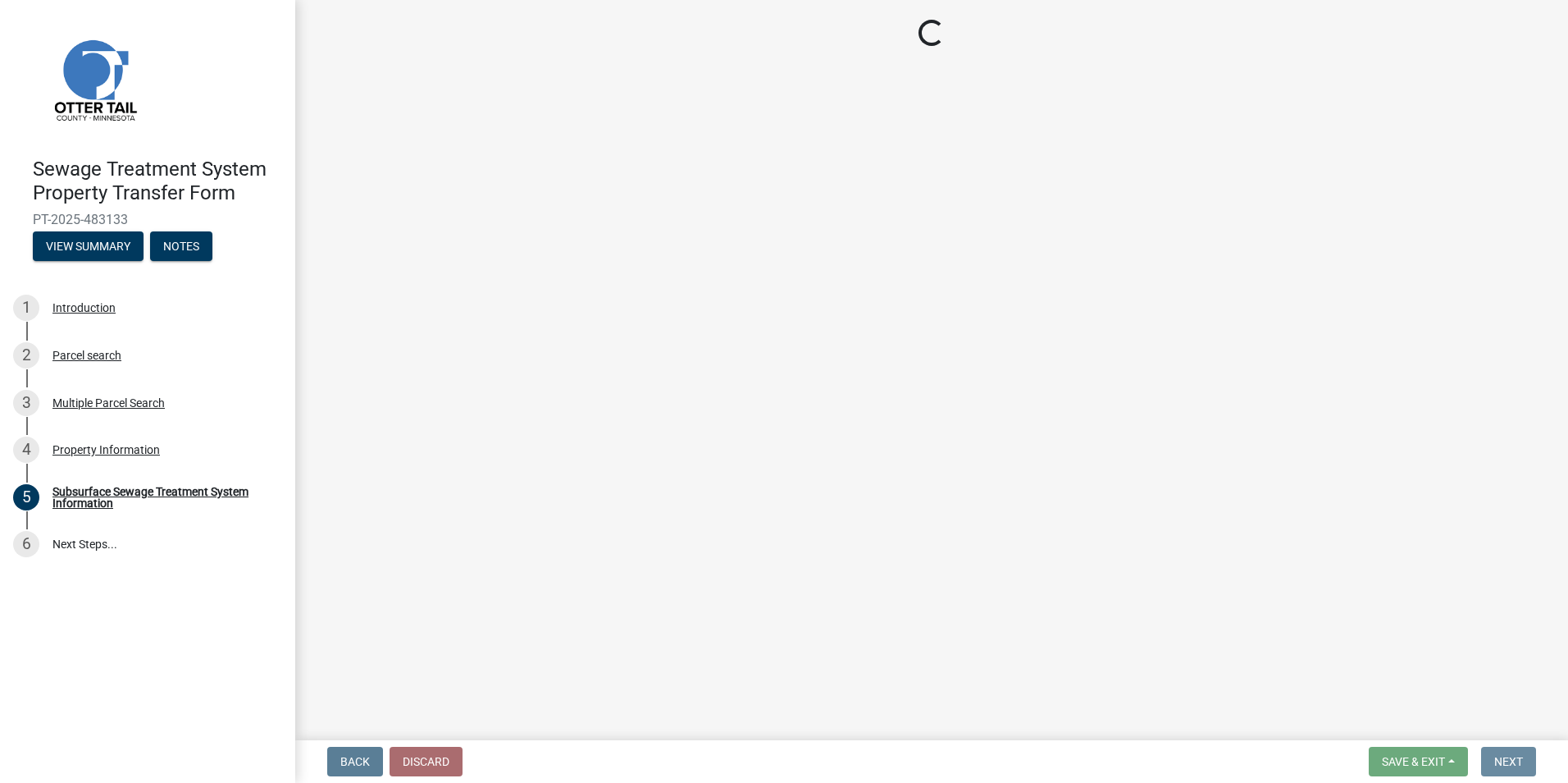
scroll to position [0, 0]
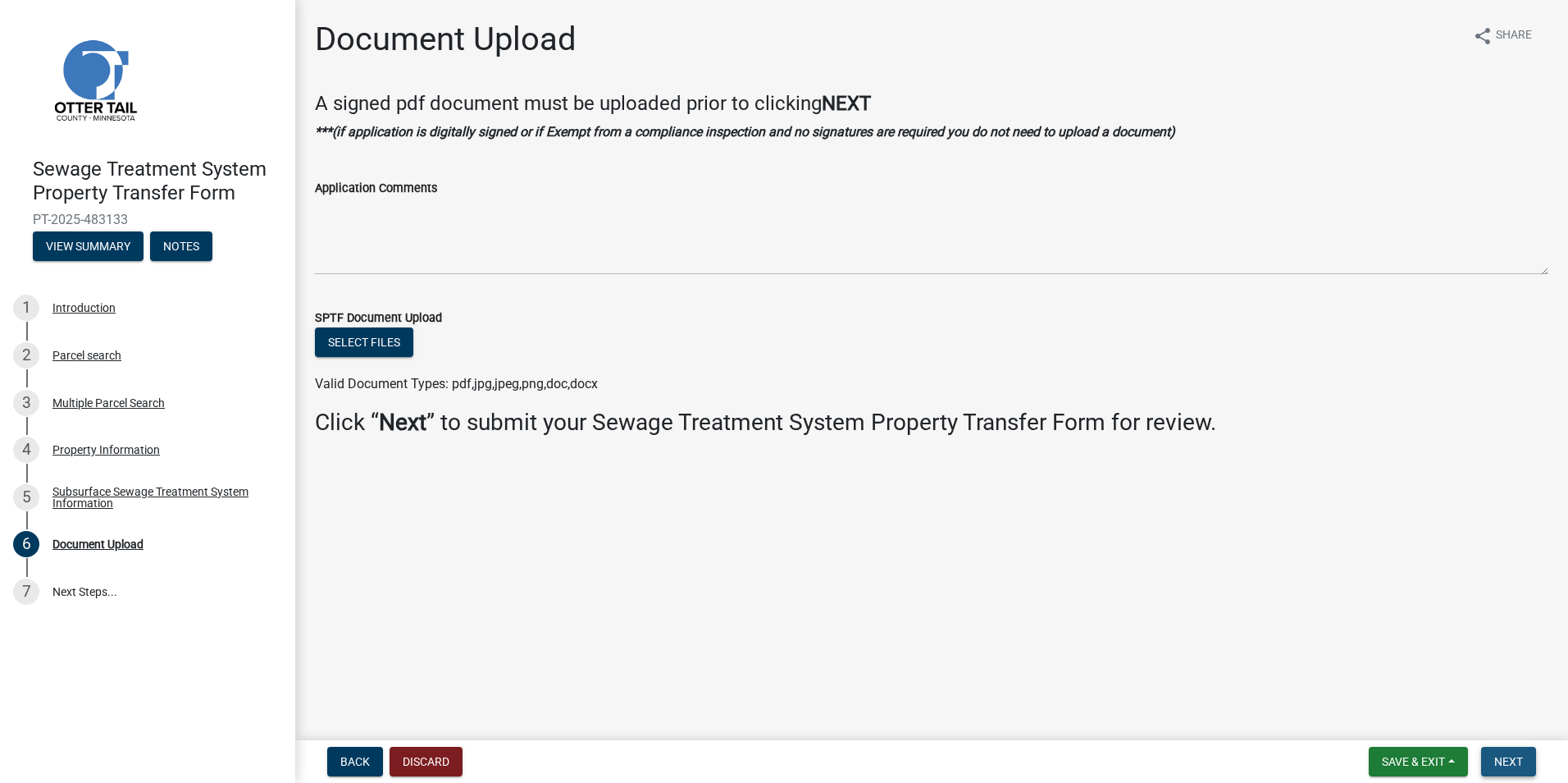
click at [1508, 761] on span "Next" at bounding box center [1508, 761] width 29 height 13
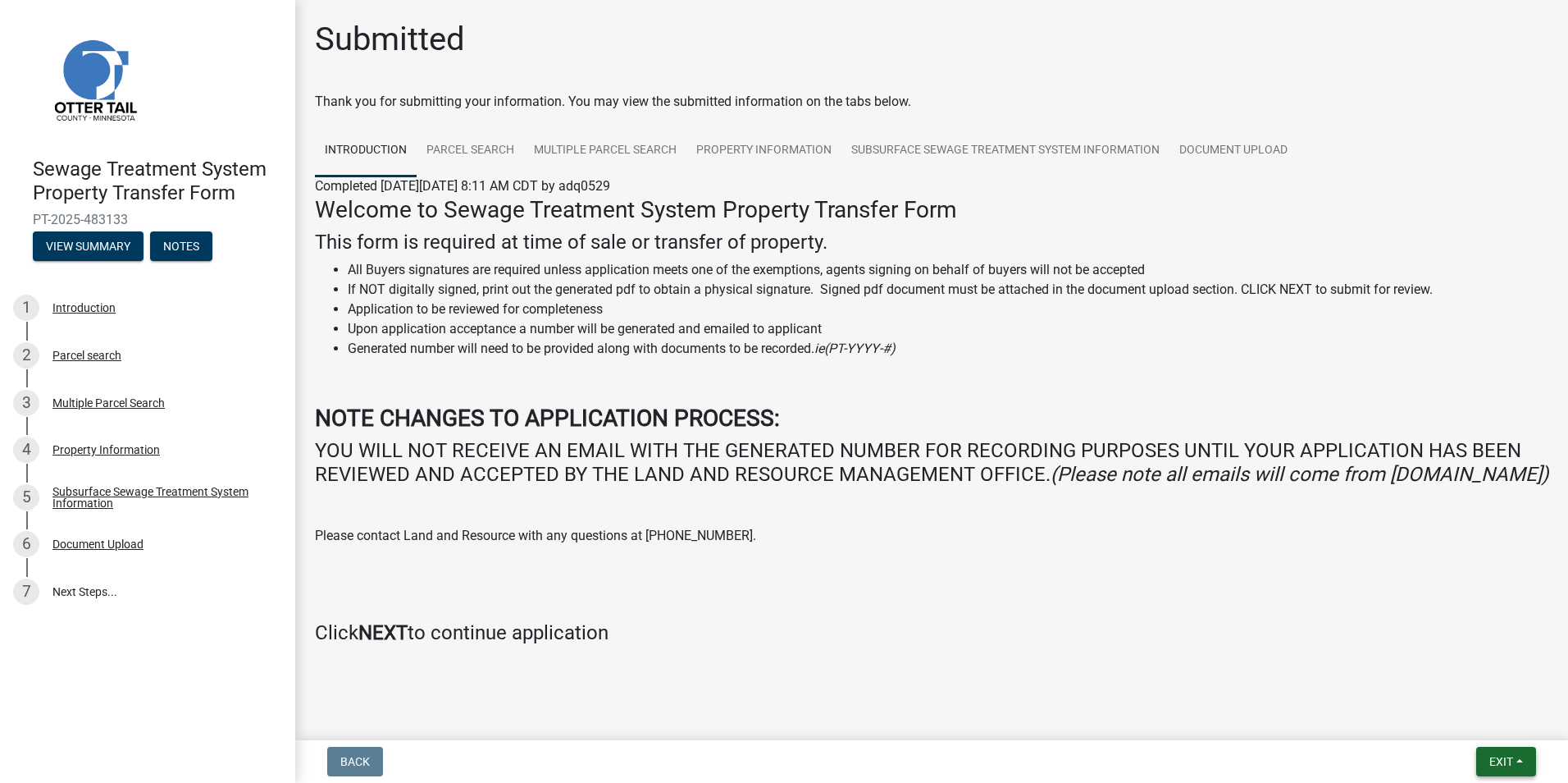
click at [1514, 761] on button "Exit" at bounding box center [1506, 761] width 60 height 30
click at [1477, 717] on button "Save & Exit" at bounding box center [1471, 719] width 131 height 39
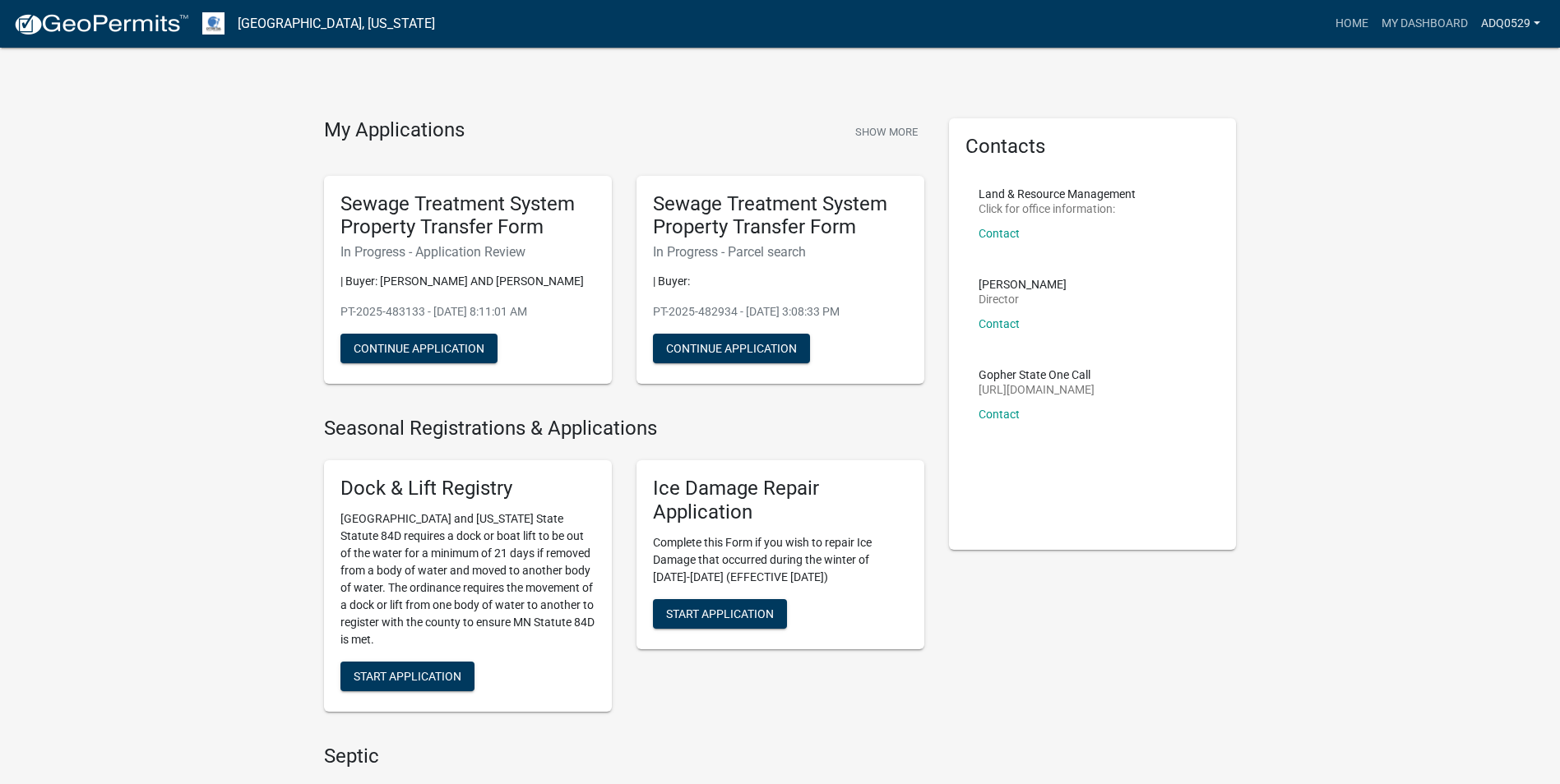
click at [1539, 23] on link "adq0529" at bounding box center [1510, 24] width 72 height 32
click at [1493, 123] on link "Logout" at bounding box center [1480, 121] width 131 height 39
